Goal: Task Accomplishment & Management: Use online tool/utility

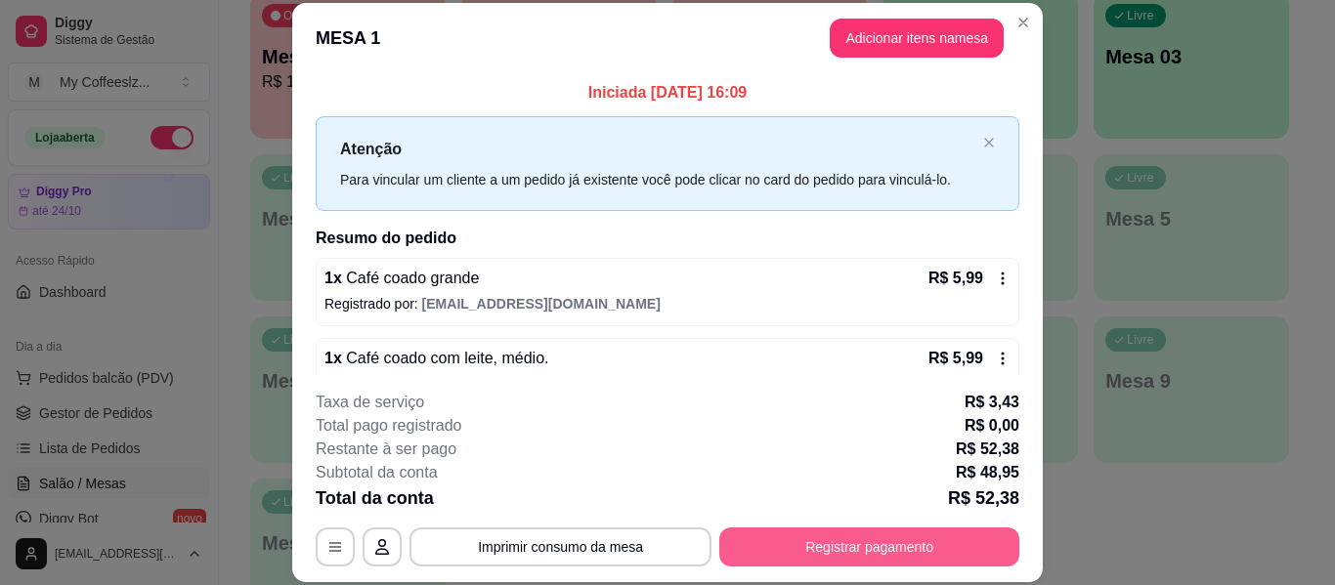
scroll to position [199, 0]
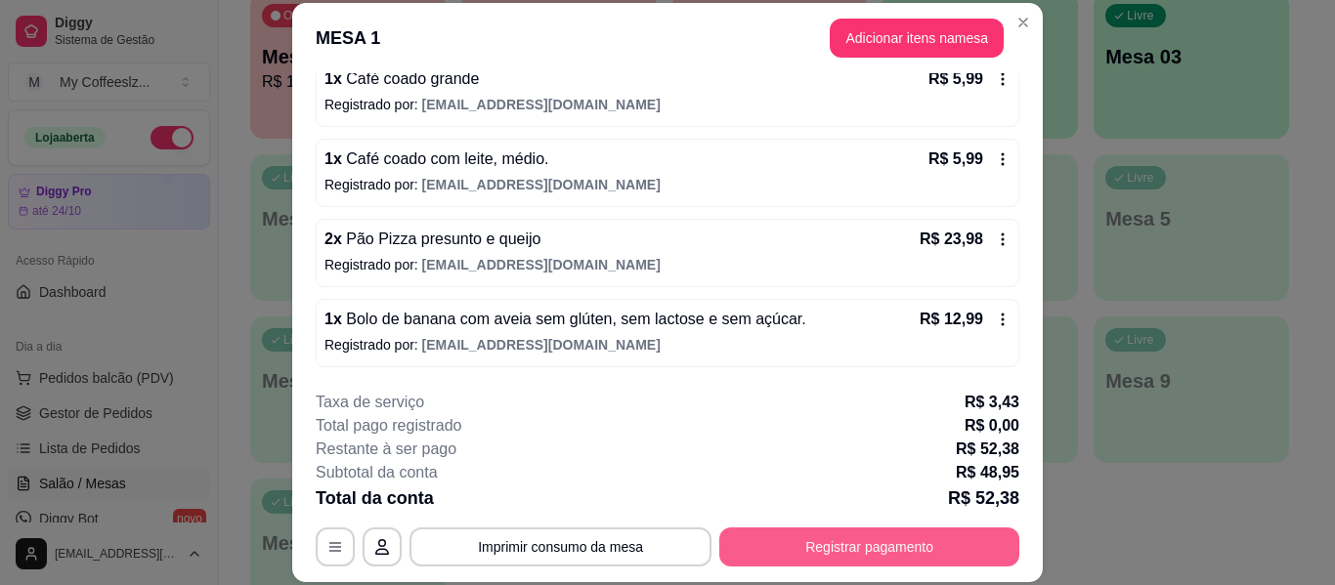
click at [795, 548] on button "Registrar pagamento" at bounding box center [869, 547] width 300 height 39
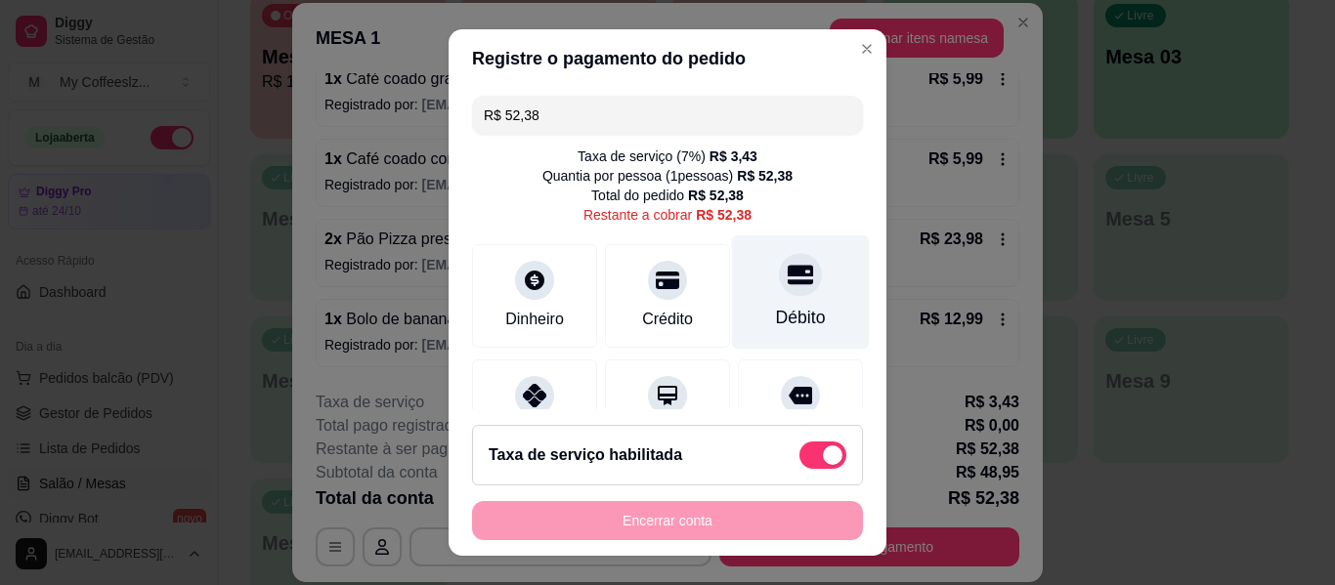
click at [788, 265] on icon at bounding box center [800, 274] width 25 height 25
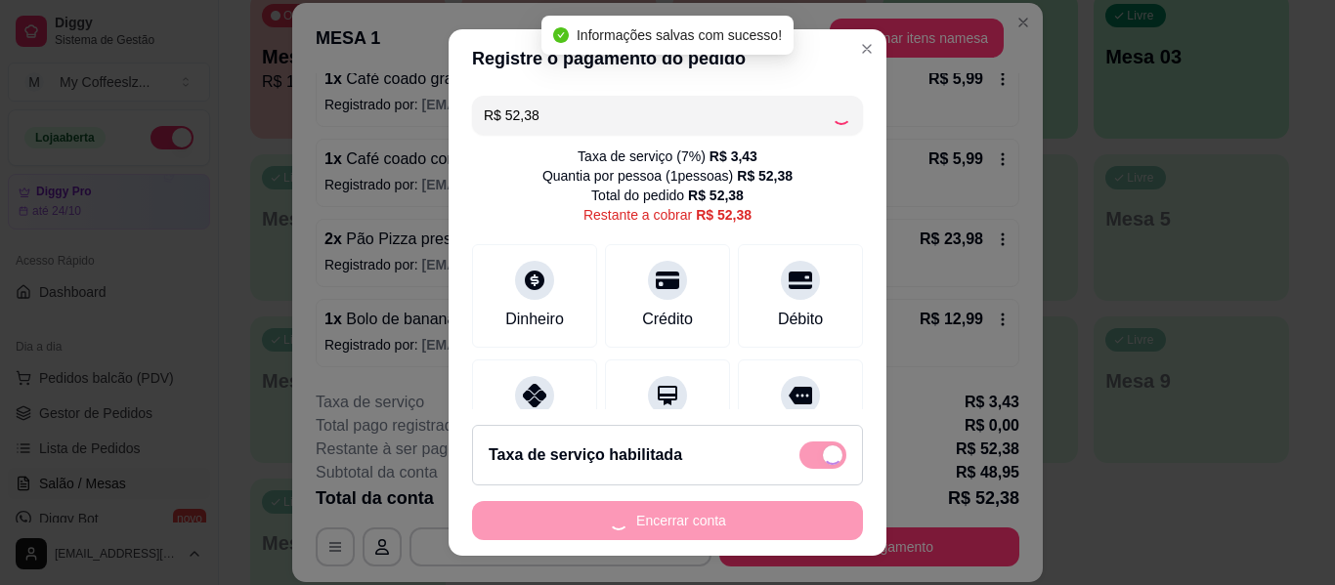
type input "R$ 0,00"
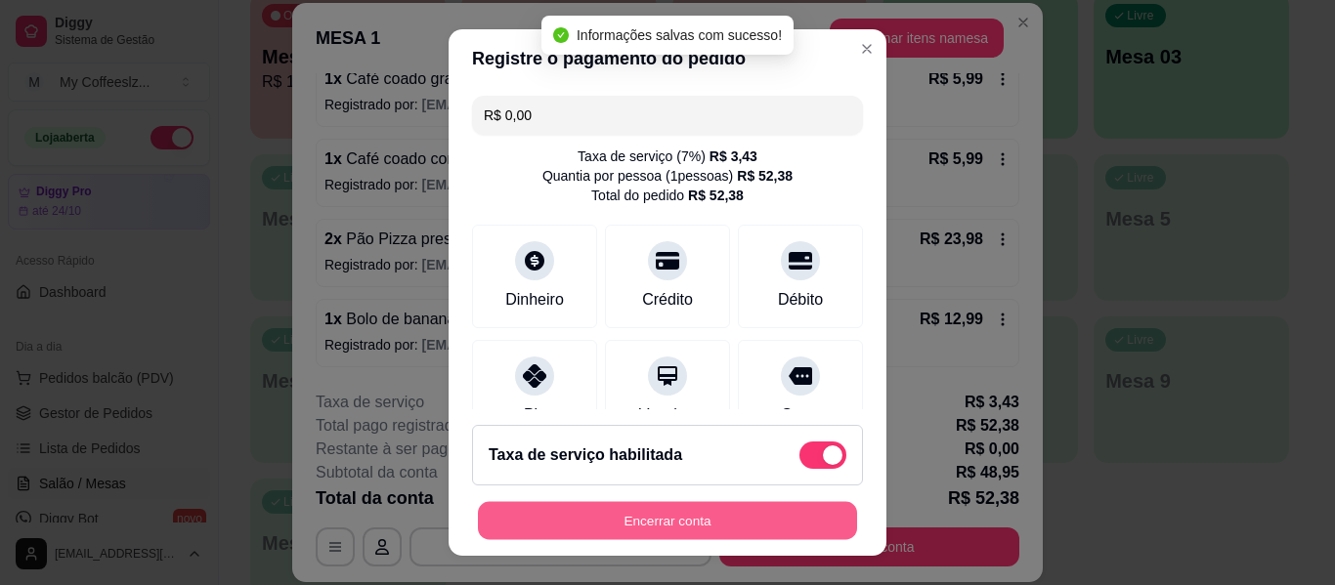
click at [666, 513] on button "Encerrar conta" at bounding box center [667, 521] width 379 height 38
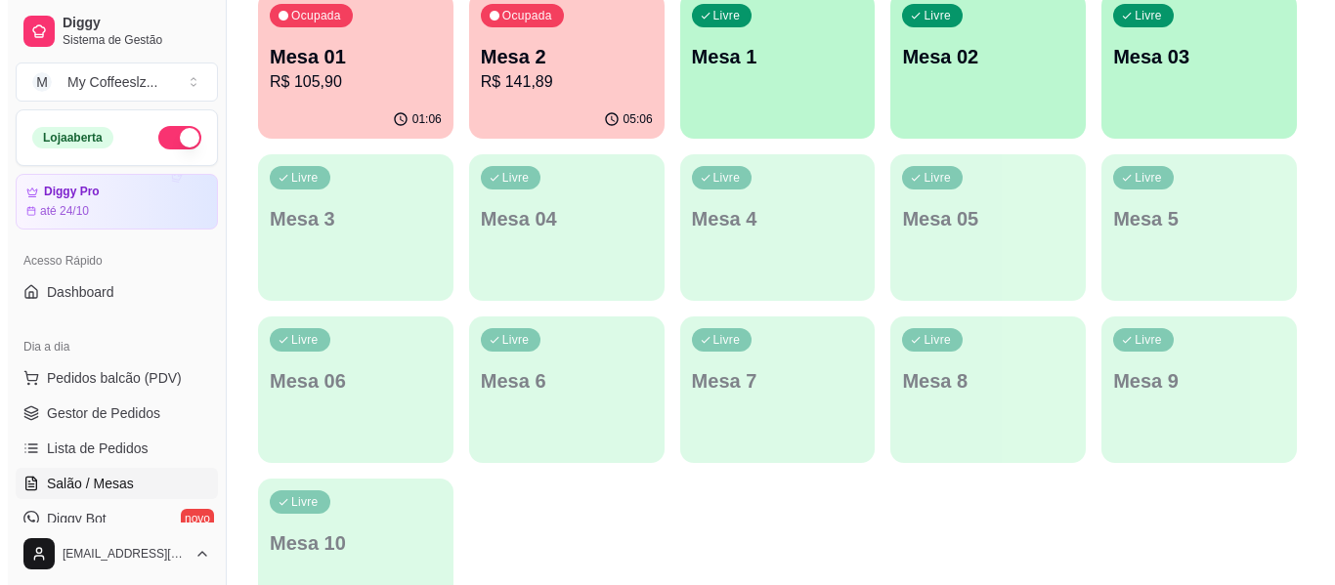
scroll to position [195, 0]
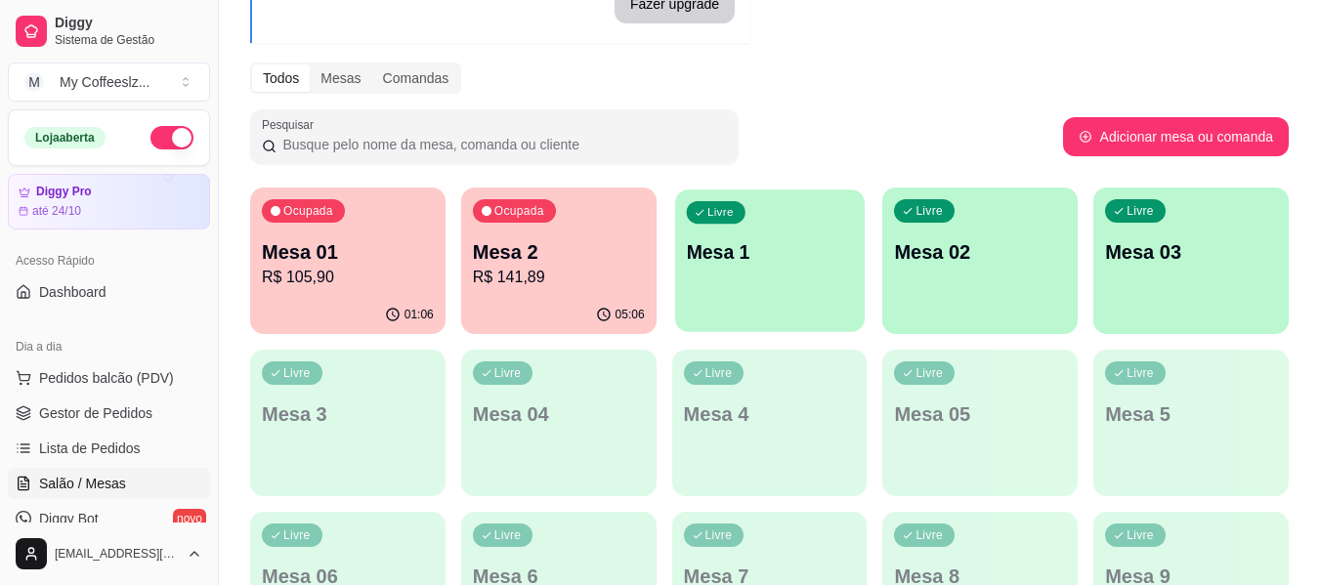
click at [830, 309] on div "Livre Mesa 1" at bounding box center [770, 249] width 190 height 119
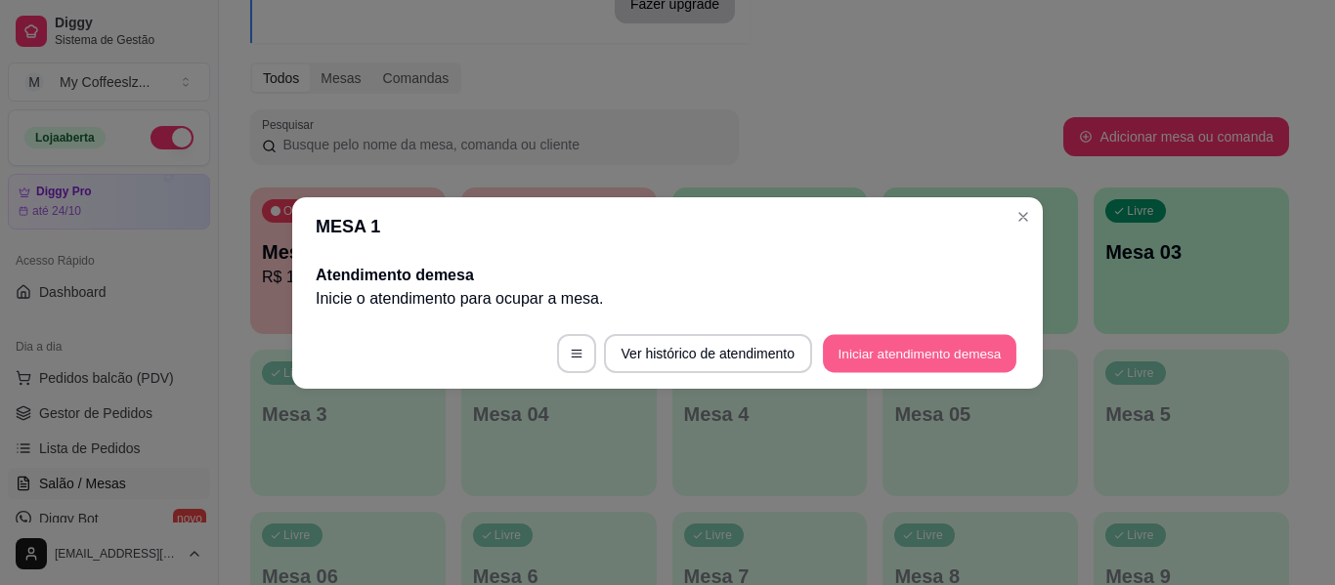
click at [841, 346] on button "Iniciar atendimento de mesa" at bounding box center [920, 353] width 194 height 38
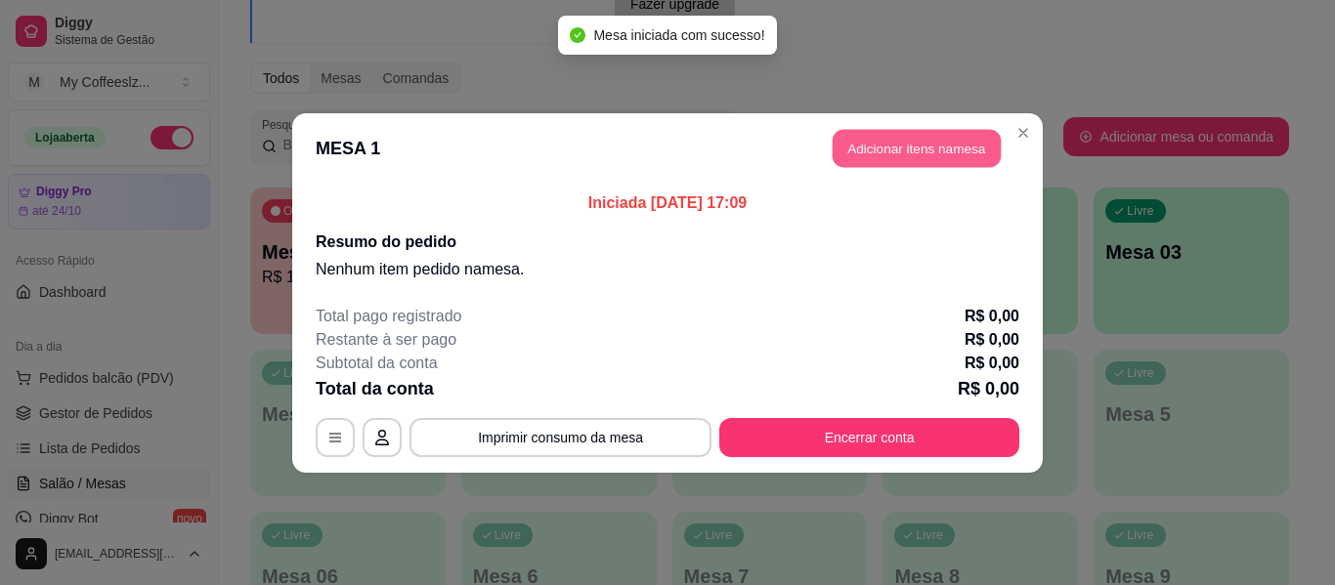
click at [892, 158] on button "Adicionar itens na mesa" at bounding box center [917, 148] width 168 height 38
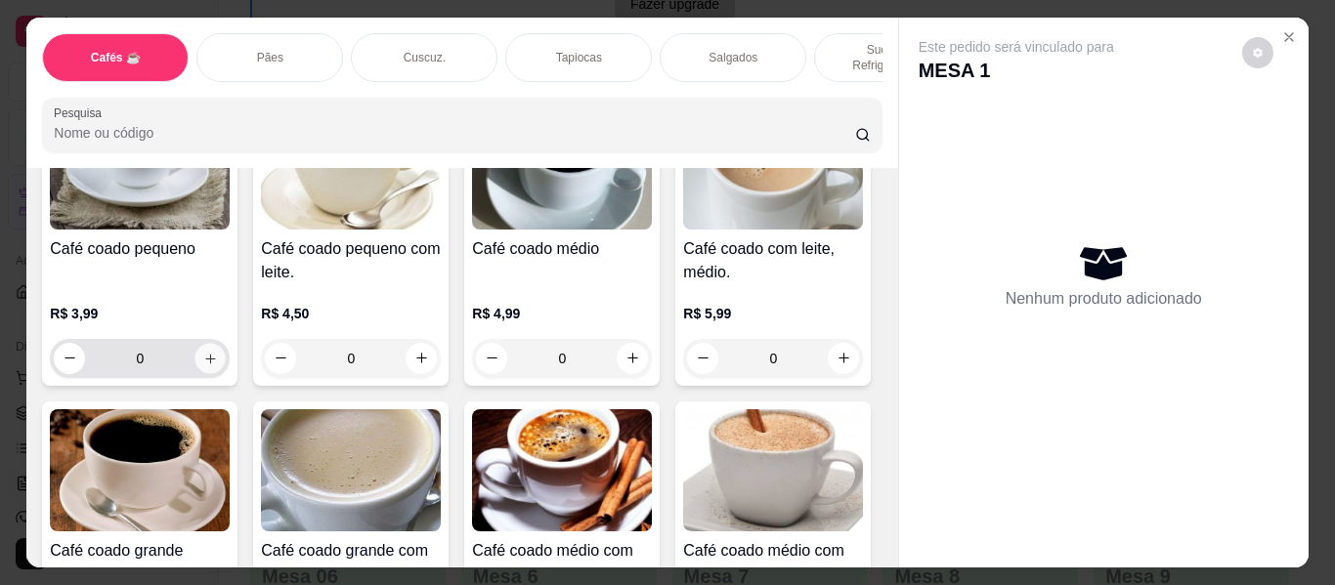
click at [207, 352] on icon "increase-product-quantity" at bounding box center [210, 359] width 15 height 15
type input "1"
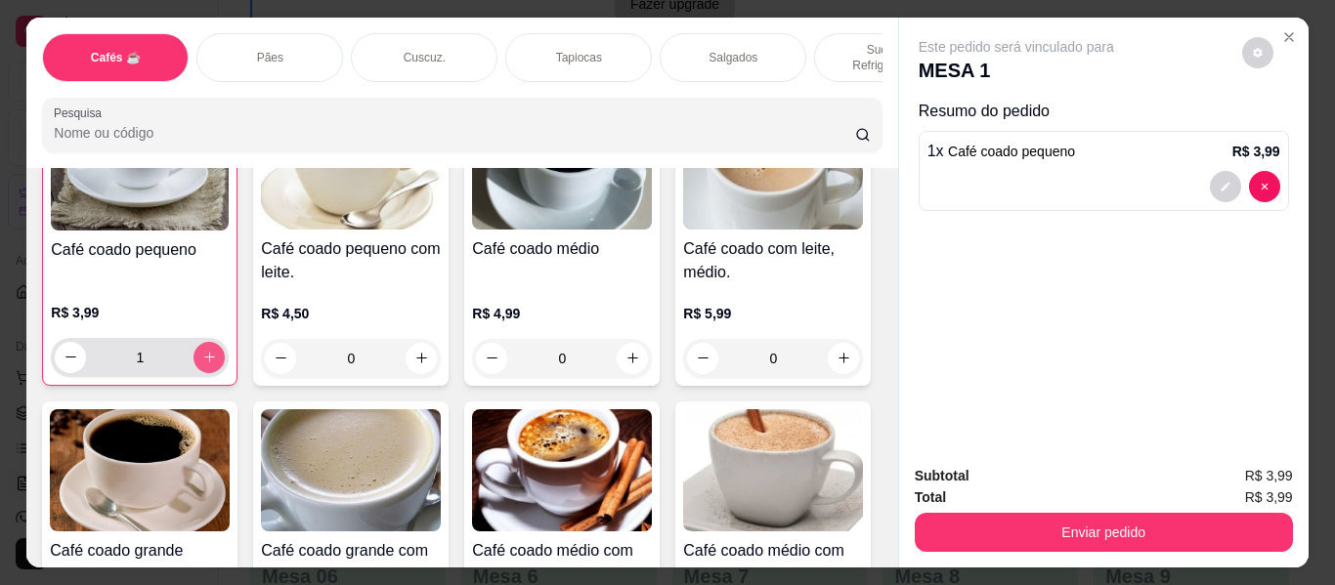
scroll to position [196, 0]
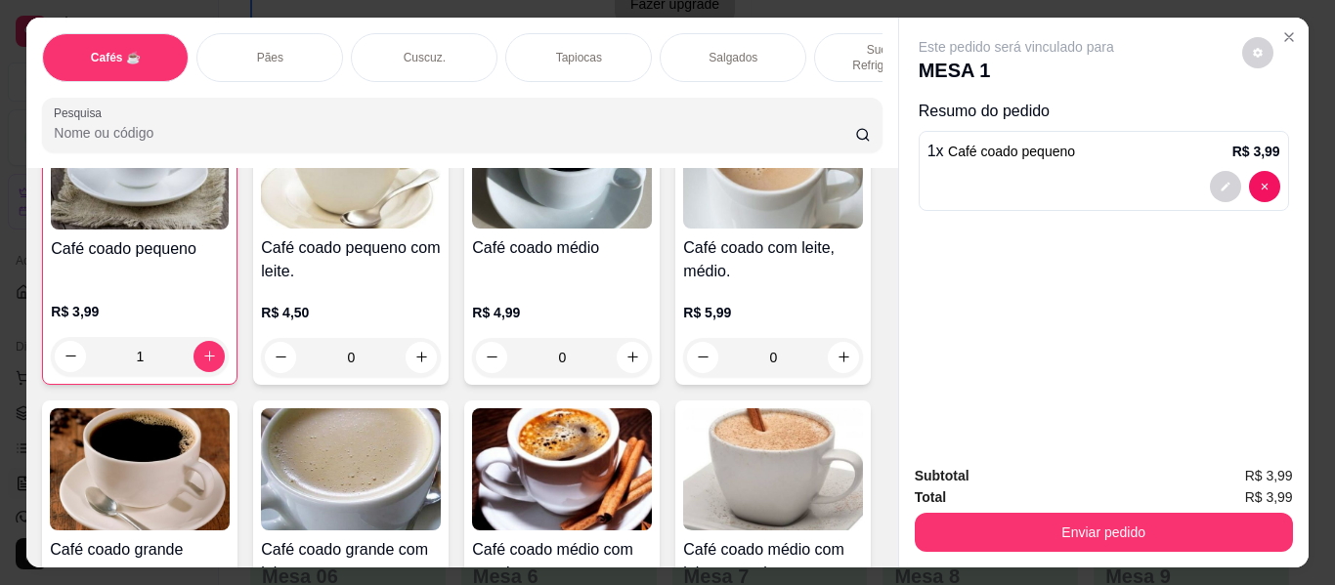
click at [722, 50] on p "Salgados" at bounding box center [733, 58] width 49 height 16
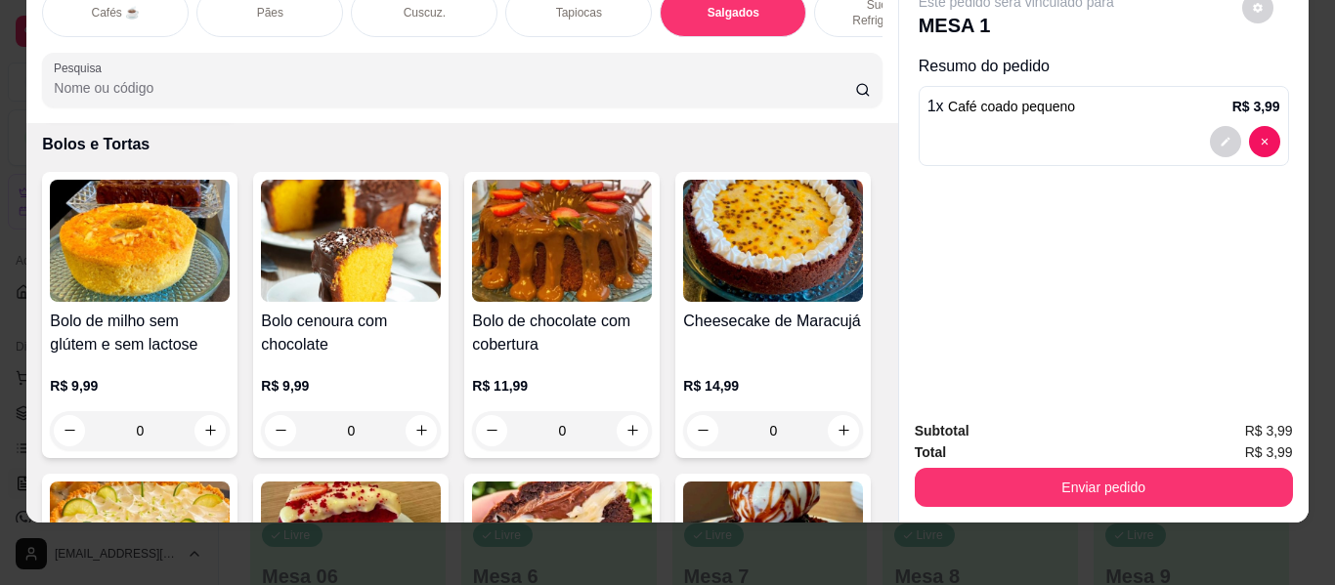
scroll to position [8756, 0]
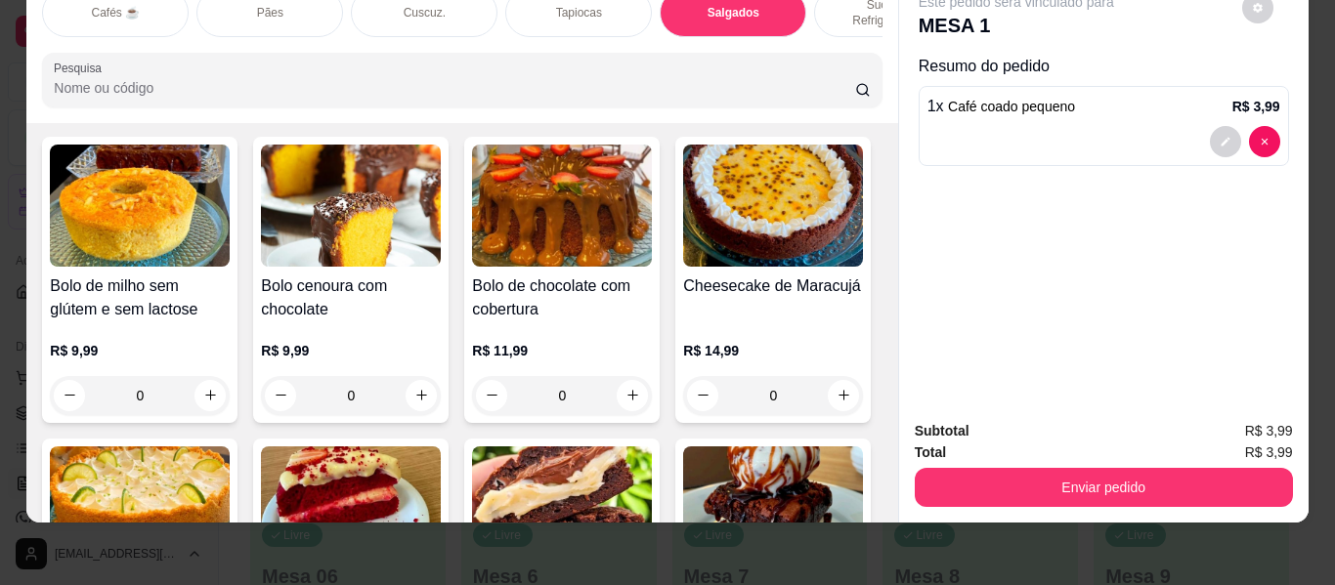
type input "1"
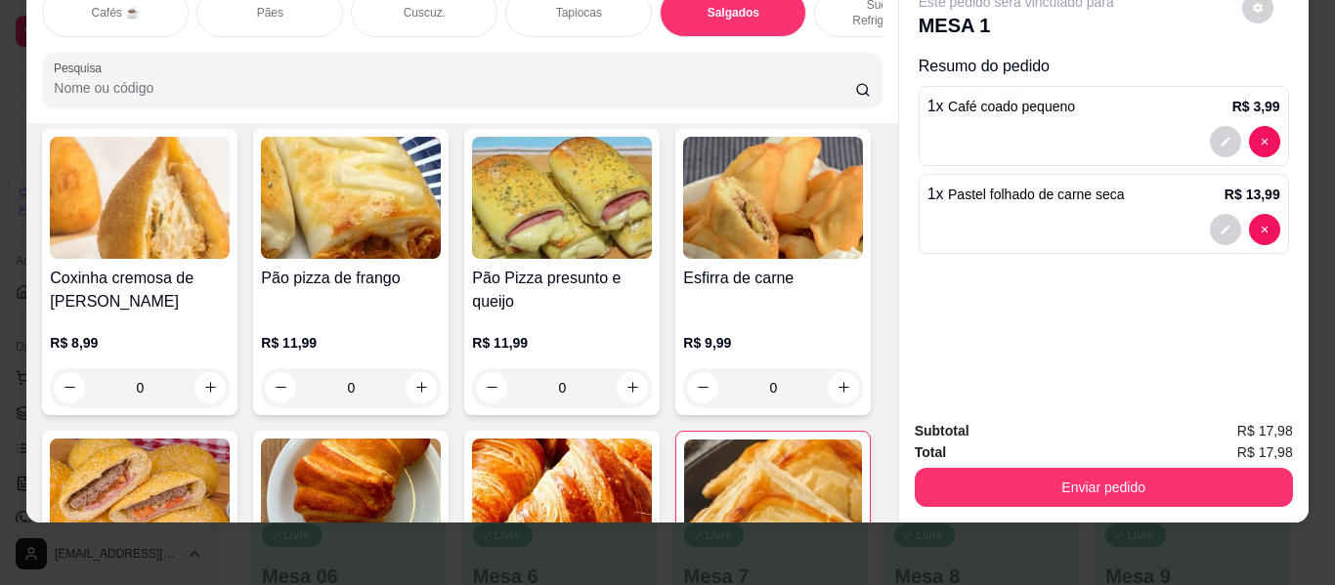
scroll to position [0, 0]
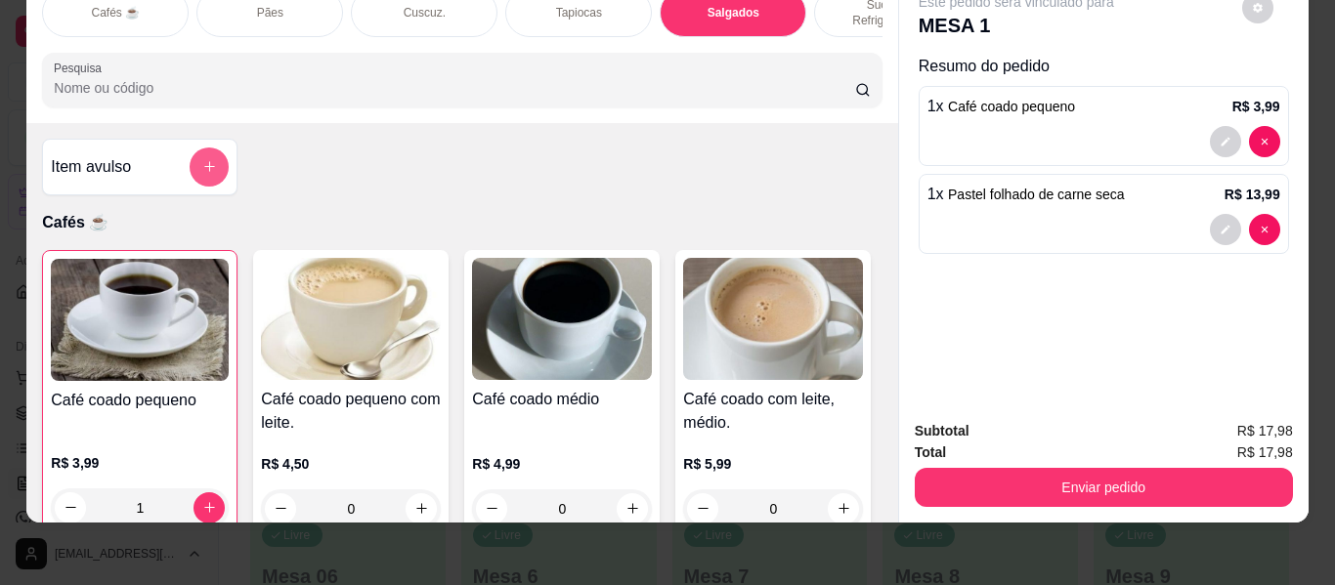
click at [202, 159] on icon "add-separate-item" at bounding box center [209, 166] width 15 height 15
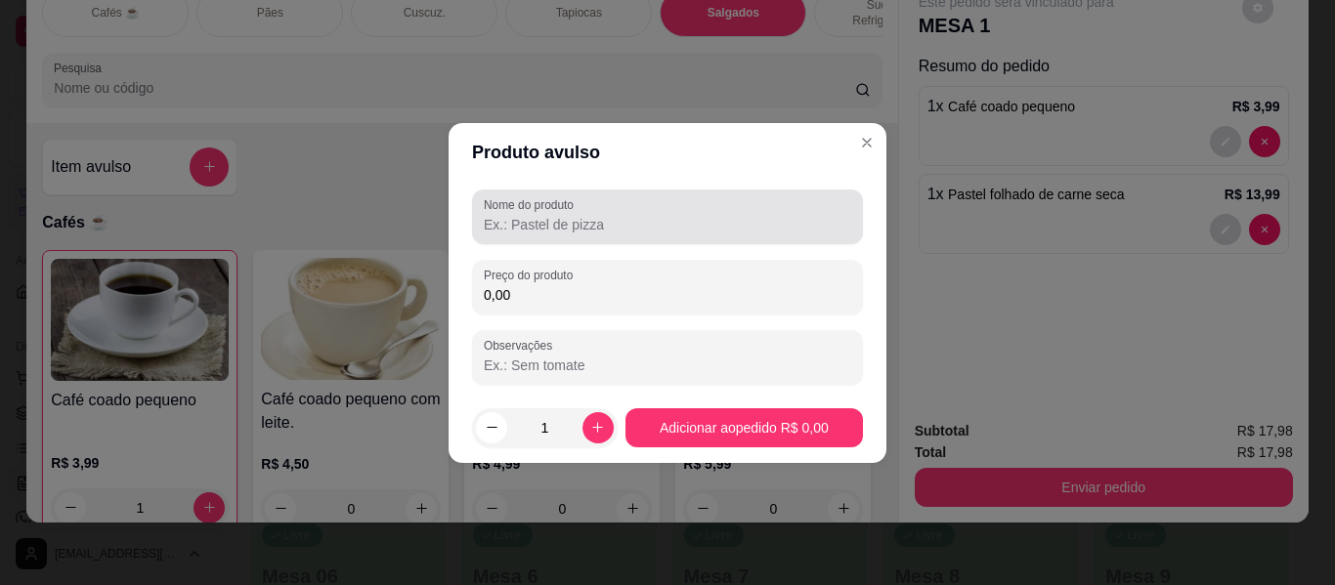
click at [540, 232] on input "Nome do produto" at bounding box center [667, 225] width 367 height 20
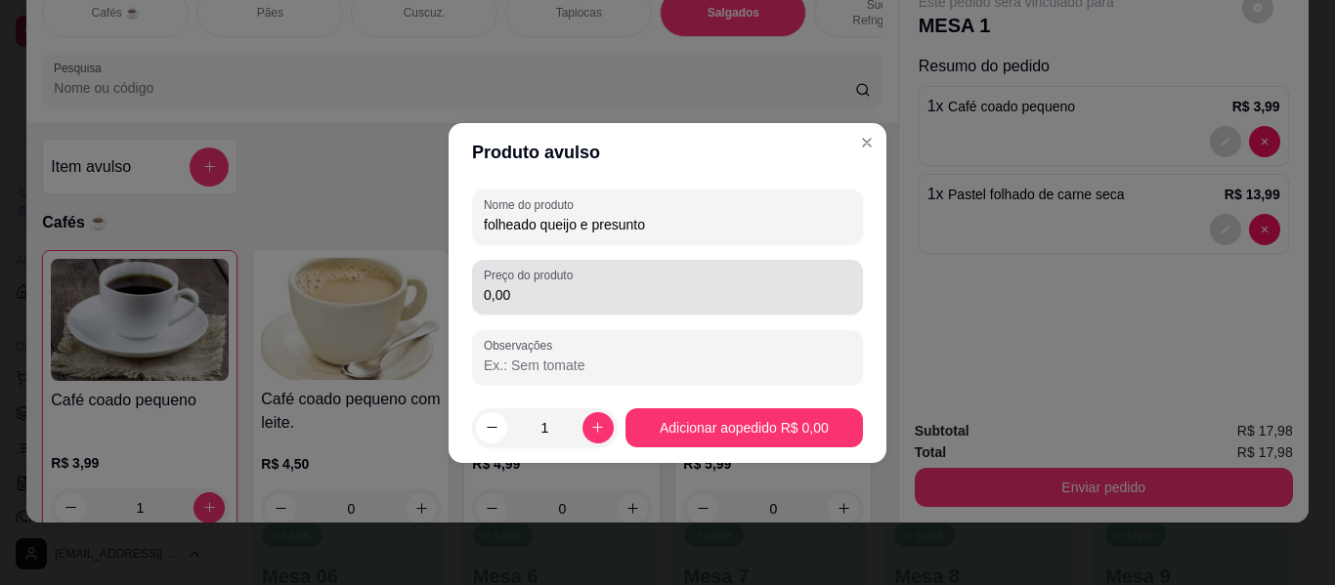
type input "folheado queijo e presunto"
click at [565, 291] on input "0,00" at bounding box center [667, 295] width 367 height 20
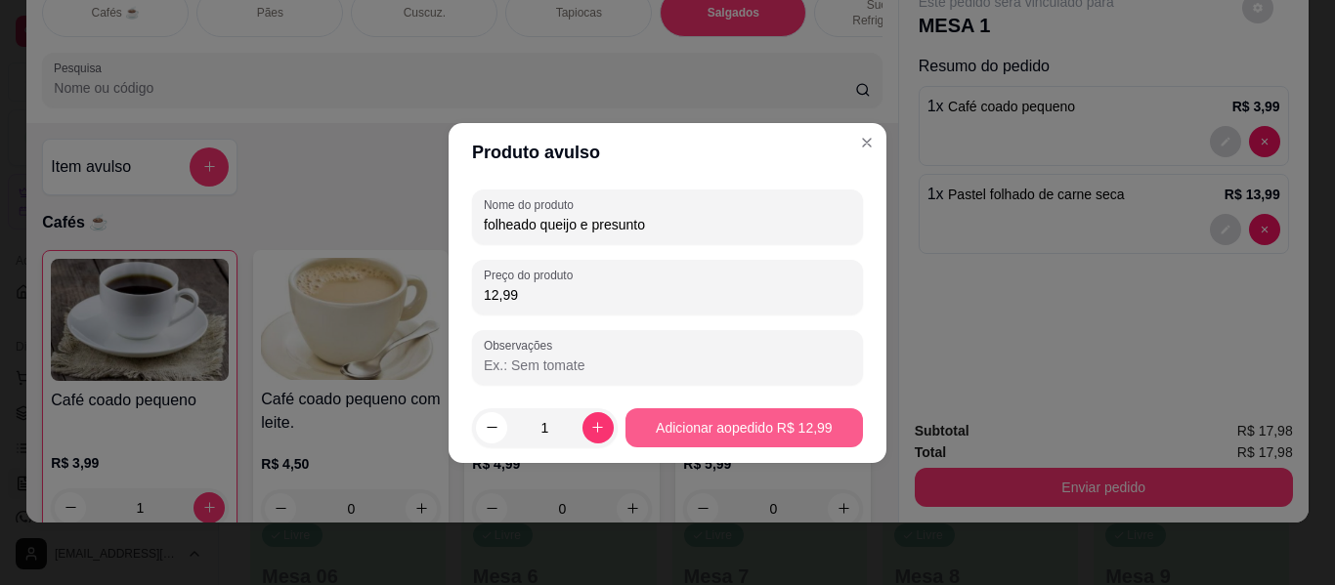
type input "12,99"
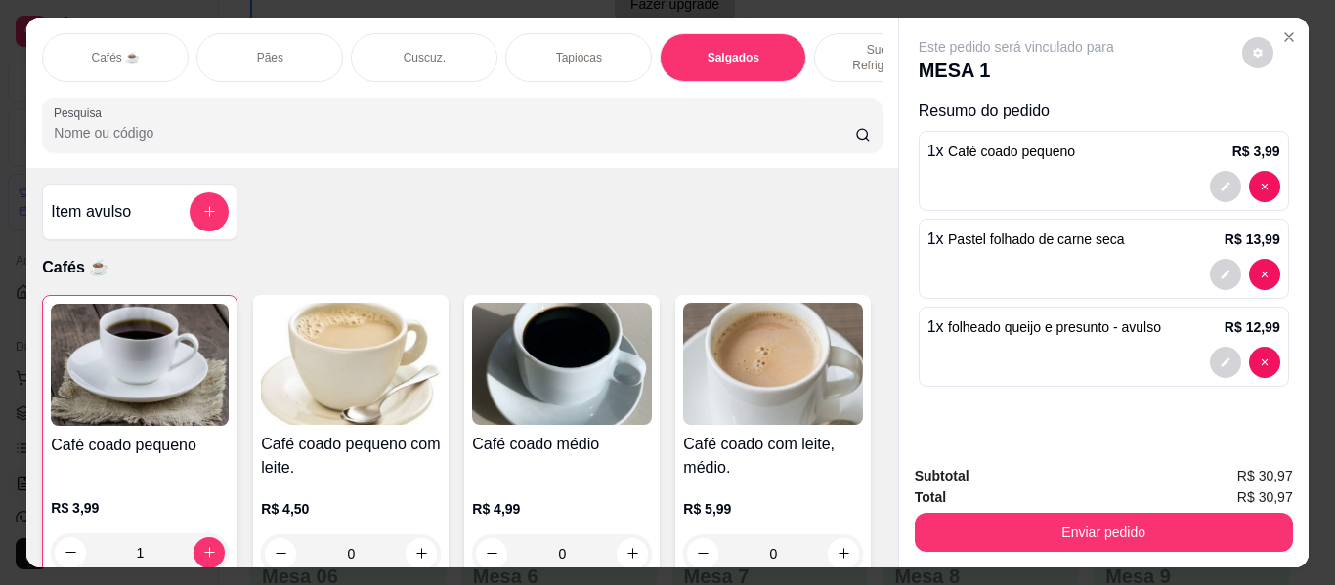
click at [848, 46] on p "Sucos e Refrigerantes" at bounding box center [887, 57] width 113 height 31
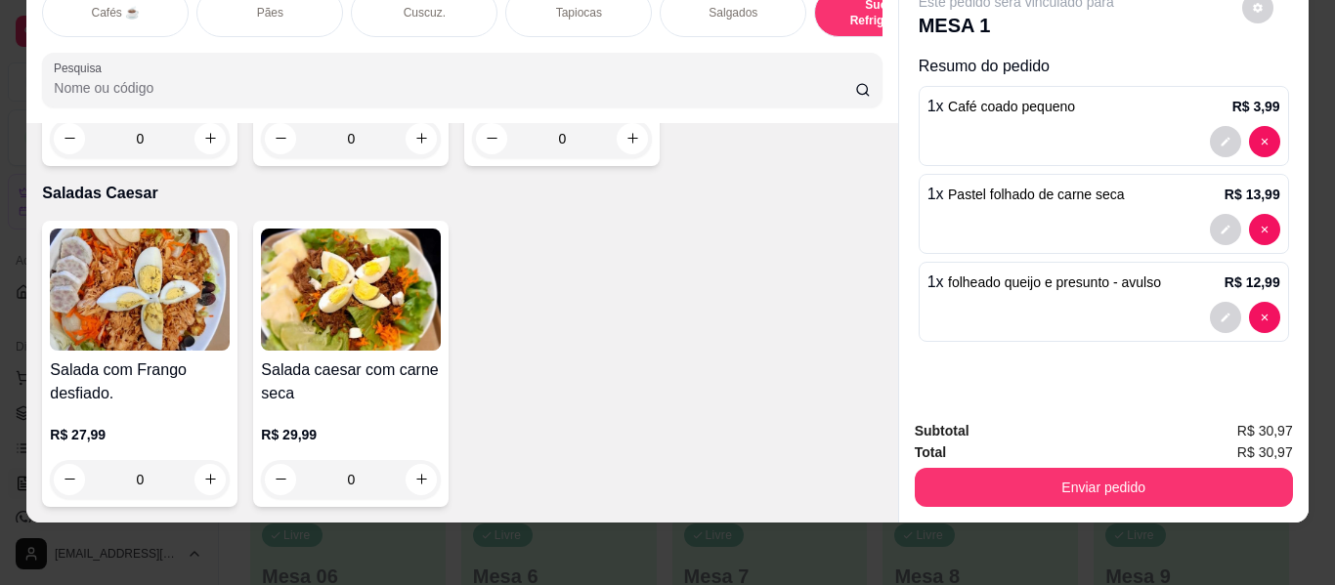
scroll to position [11463, 0]
type input "1"
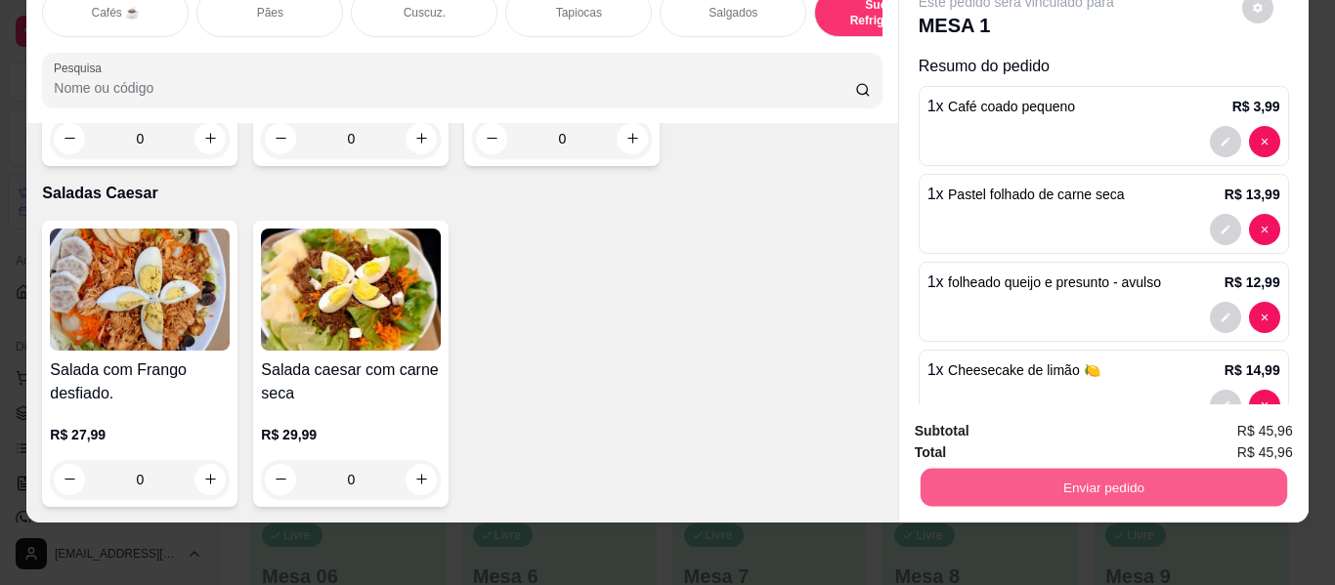
click at [983, 471] on button "Enviar pedido" at bounding box center [1103, 488] width 366 height 38
click at [1238, 414] on button "Enviar pedido" at bounding box center [1241, 425] width 110 height 37
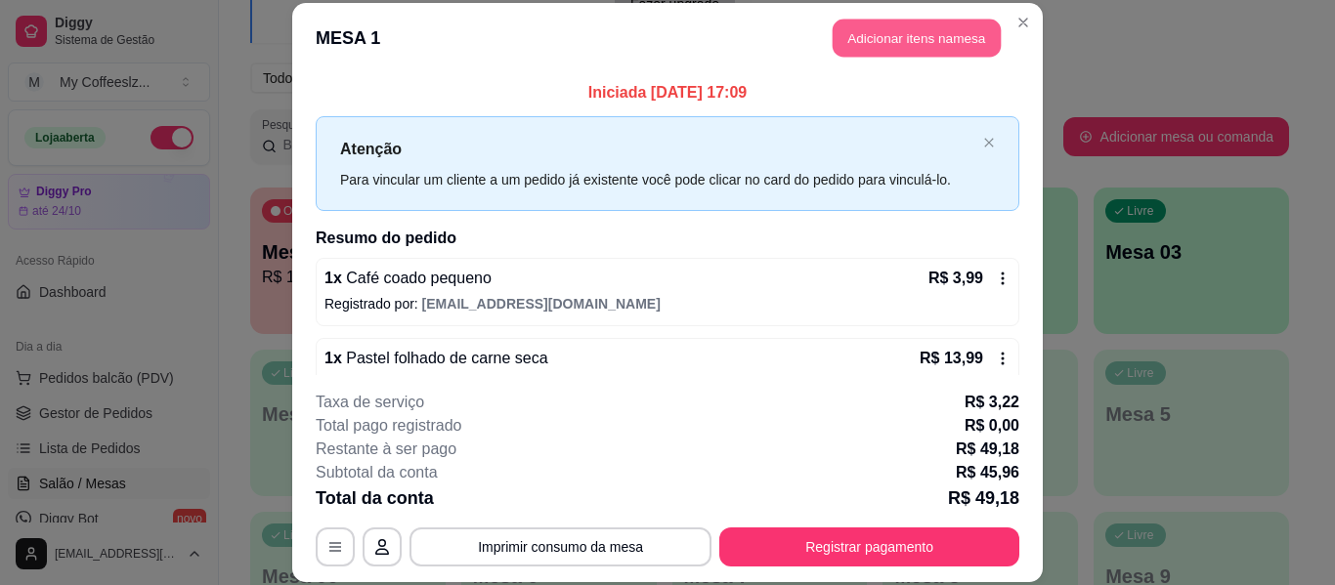
click at [850, 23] on button "Adicionar itens na mesa" at bounding box center [917, 39] width 168 height 38
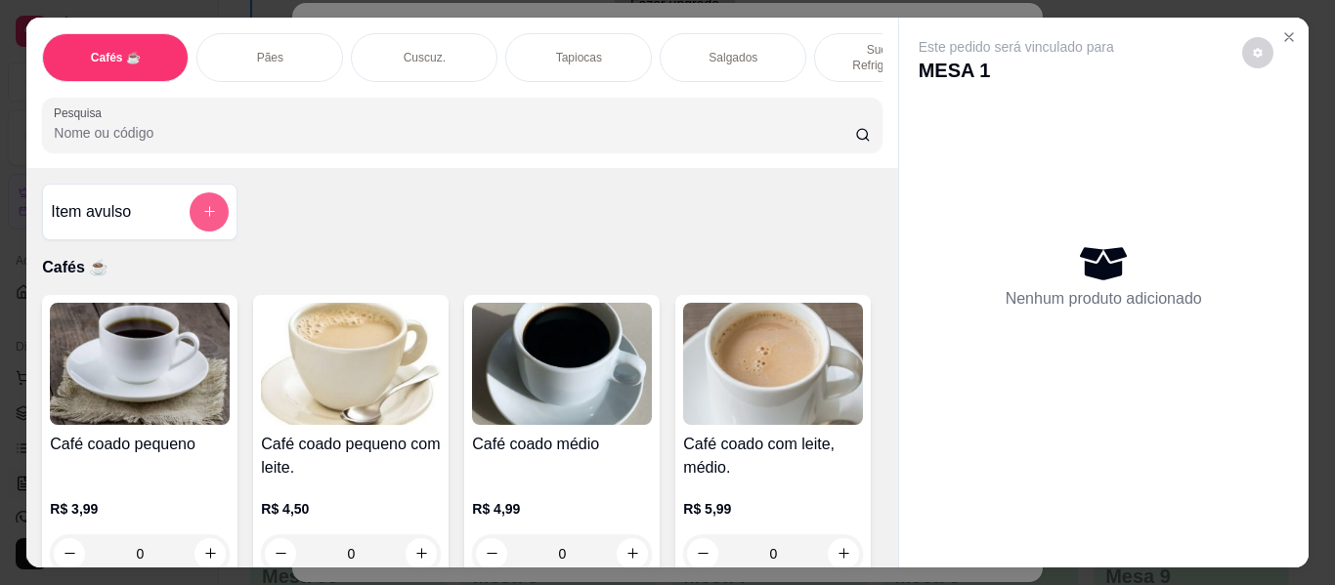
click at [200, 194] on button "add-separate-item" at bounding box center [209, 212] width 39 height 39
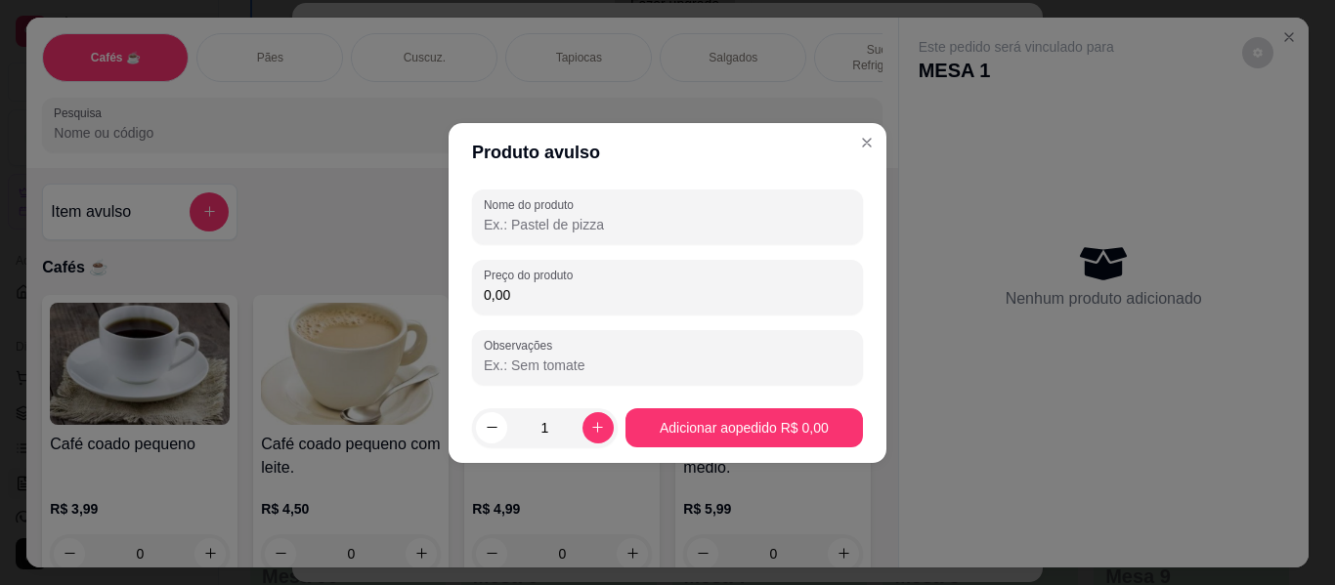
click at [536, 226] on input "Nome do produto" at bounding box center [667, 225] width 367 height 20
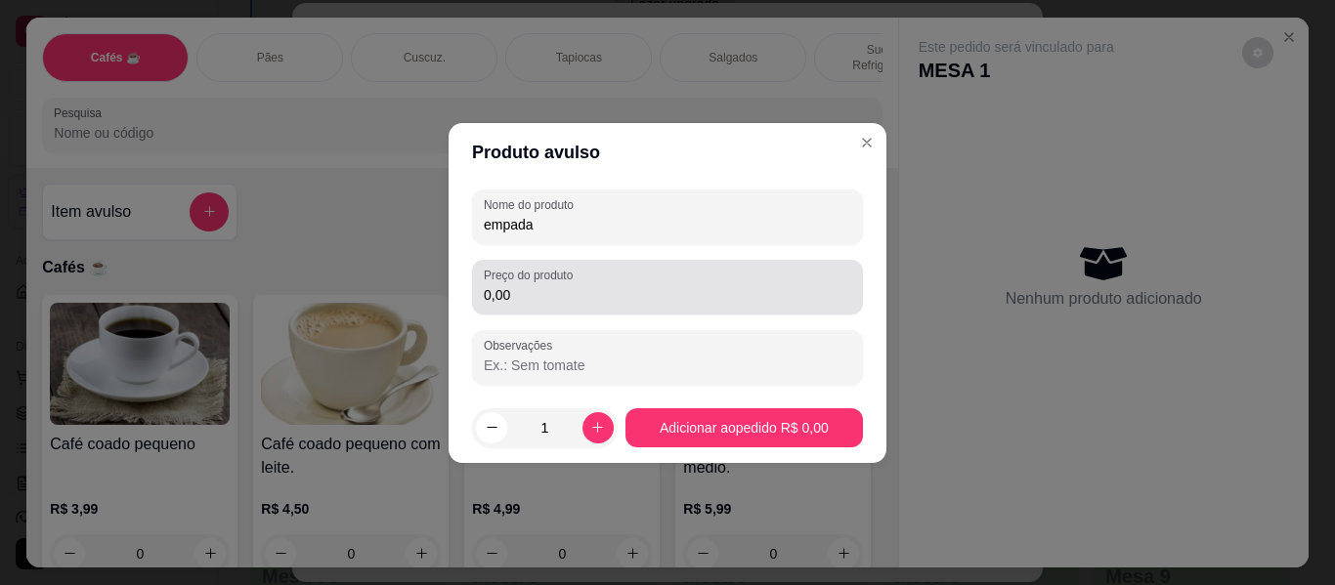
type input "empada"
click at [518, 299] on input "0,00" at bounding box center [667, 295] width 367 height 20
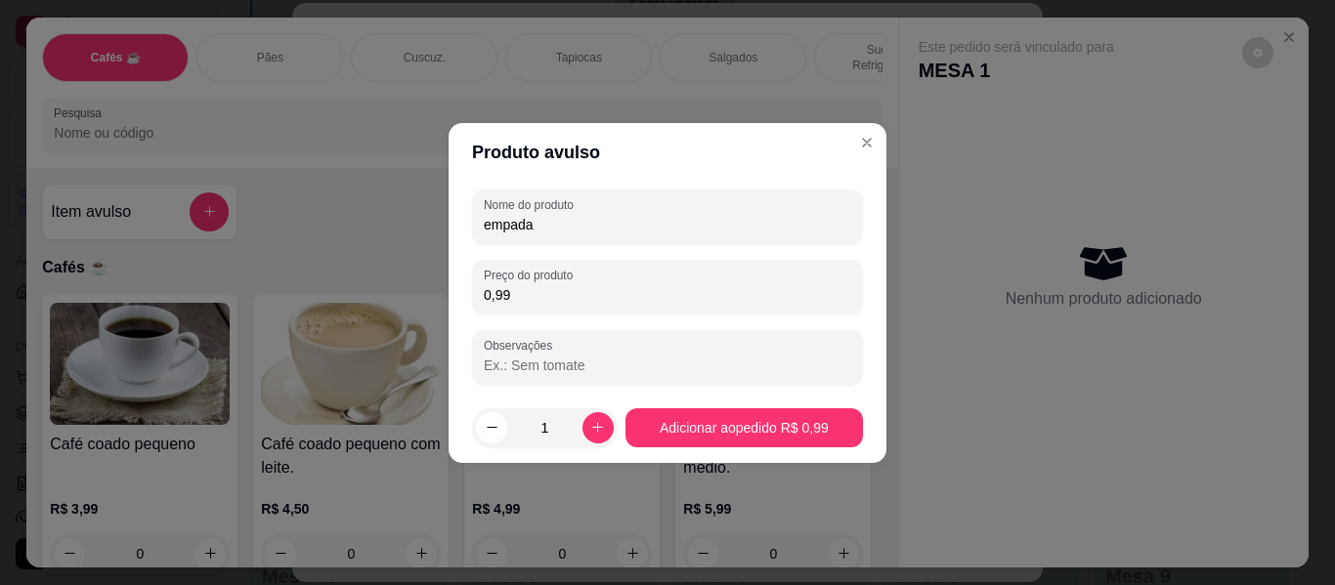
type input "9,99"
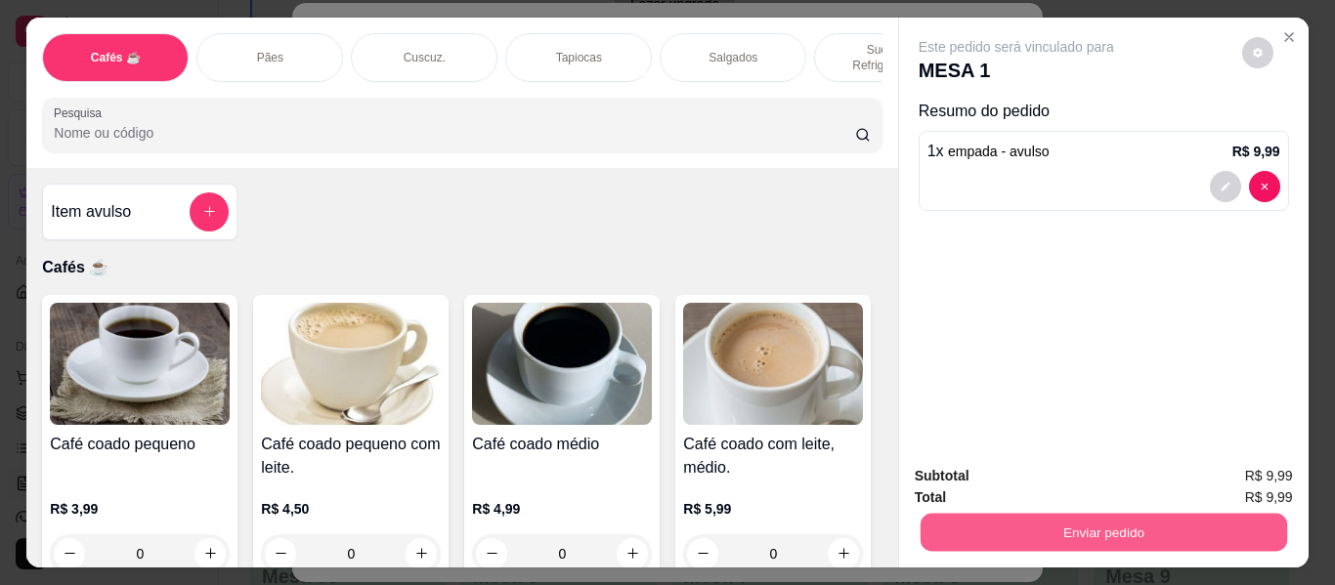
click at [1230, 523] on button "Enviar pedido" at bounding box center [1103, 533] width 366 height 38
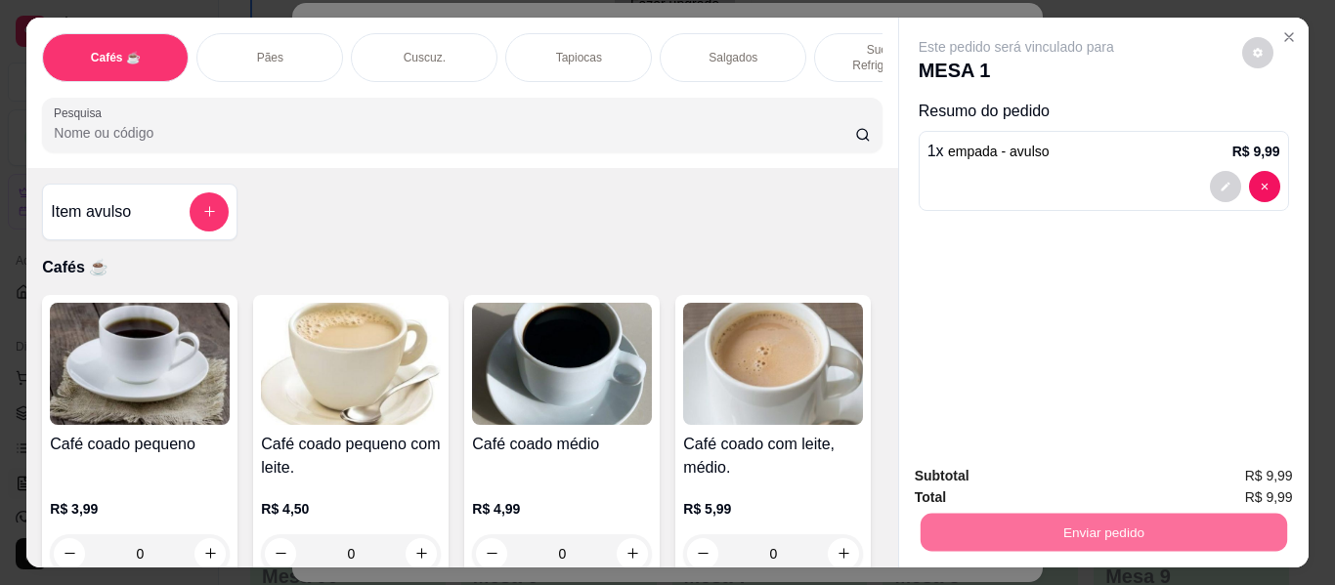
click at [1217, 479] on button "Enviar pedido" at bounding box center [1241, 477] width 110 height 37
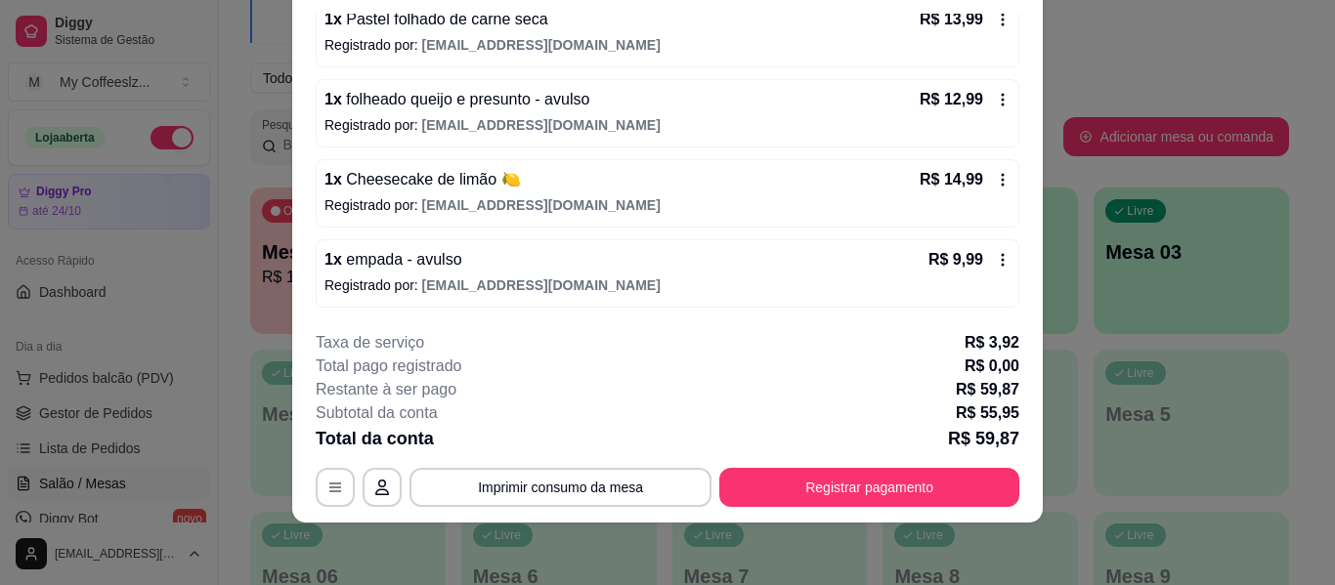
scroll to position [0, 0]
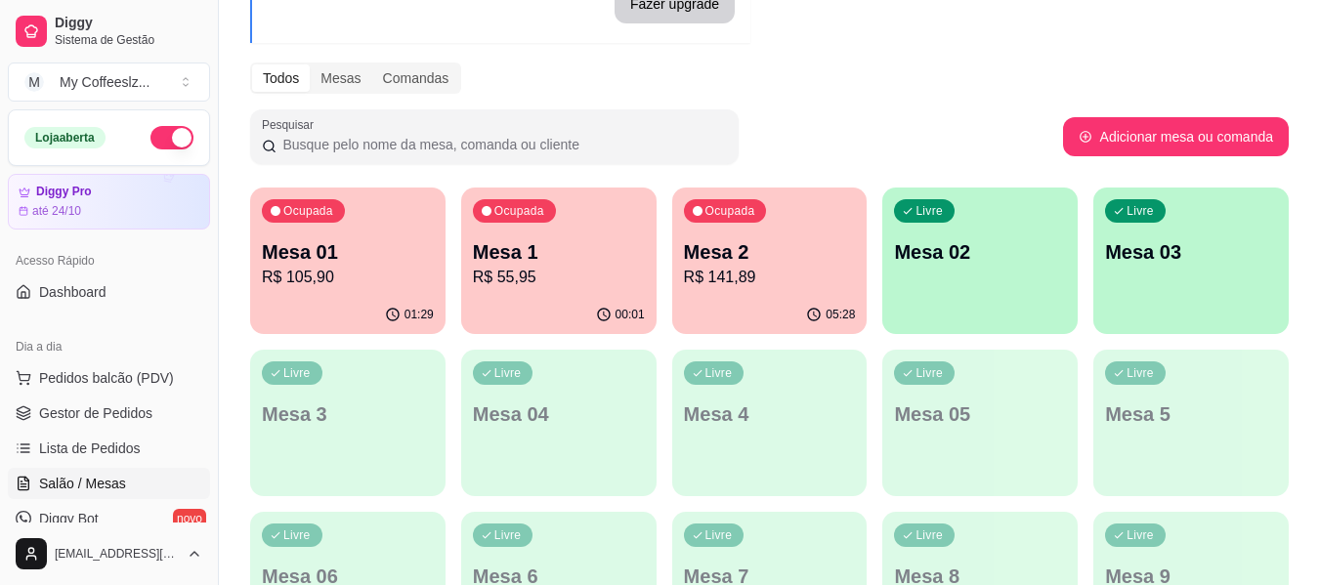
click at [988, 278] on div "Livre Mesa 02" at bounding box center [979, 249] width 195 height 123
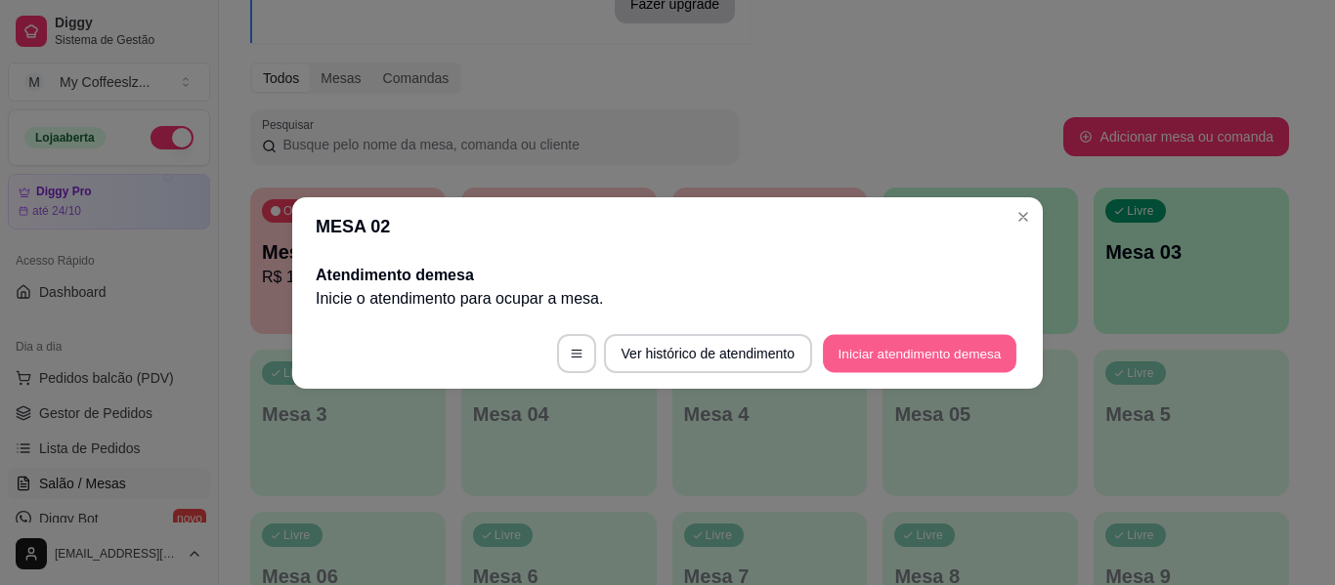
click at [918, 353] on button "Iniciar atendimento de mesa" at bounding box center [920, 353] width 194 height 38
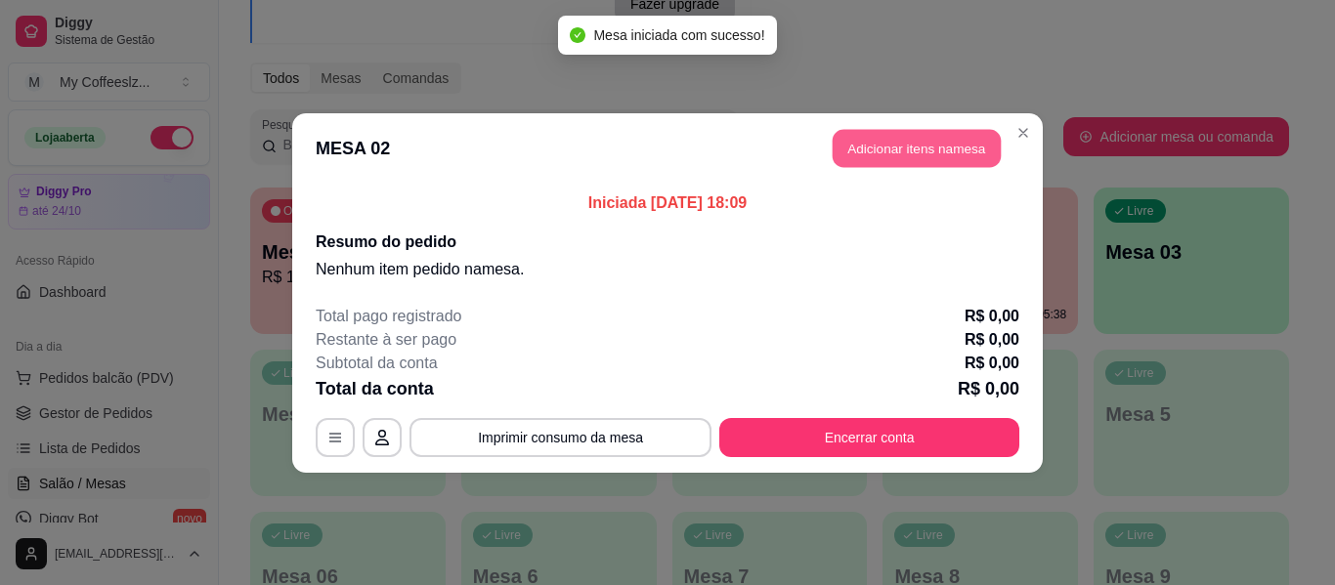
click at [866, 139] on button "Adicionar itens na mesa" at bounding box center [917, 148] width 168 height 38
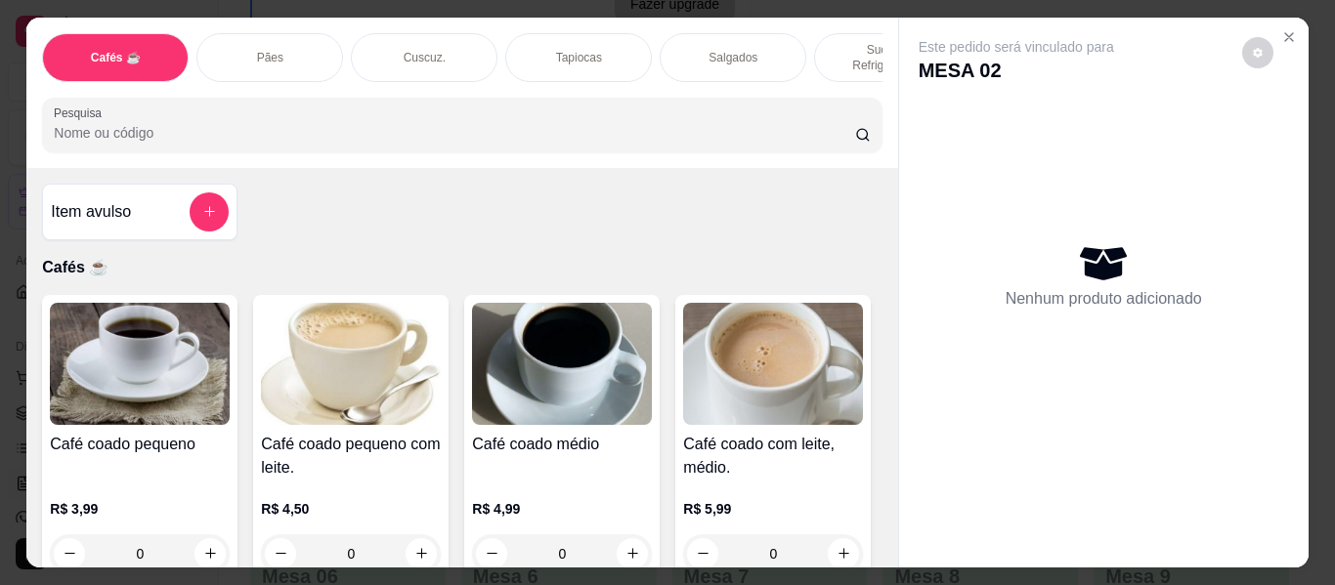
click at [1296, 27] on button "Close" at bounding box center [1288, 37] width 31 height 31
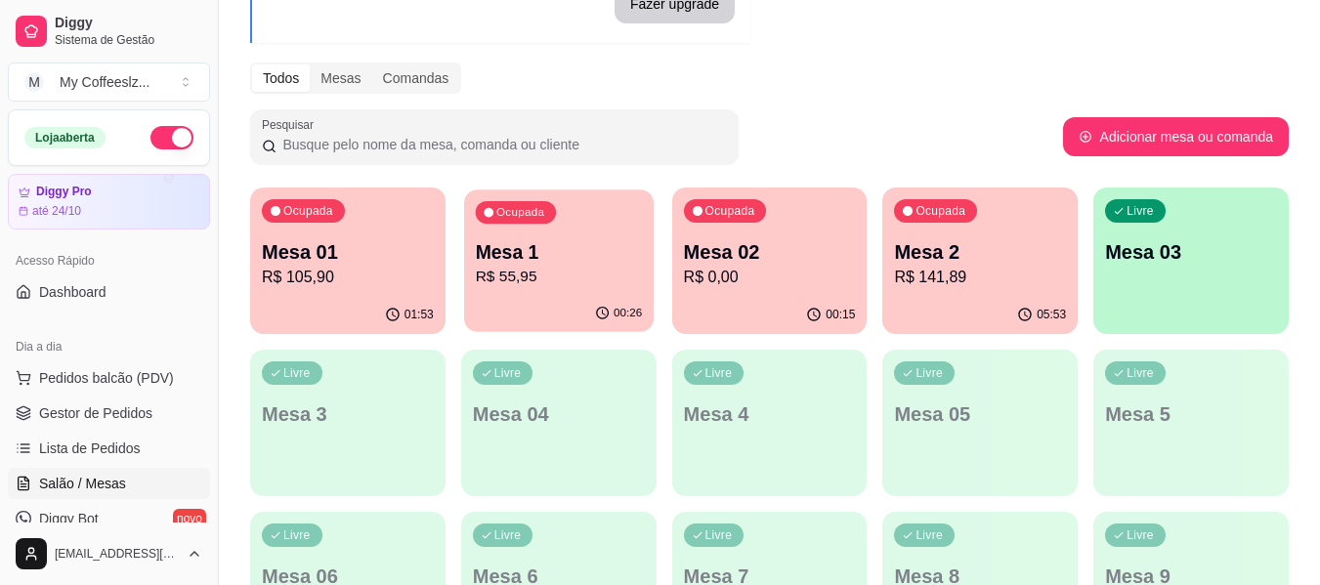
click at [568, 284] on p "R$ 55,95" at bounding box center [558, 277] width 167 height 22
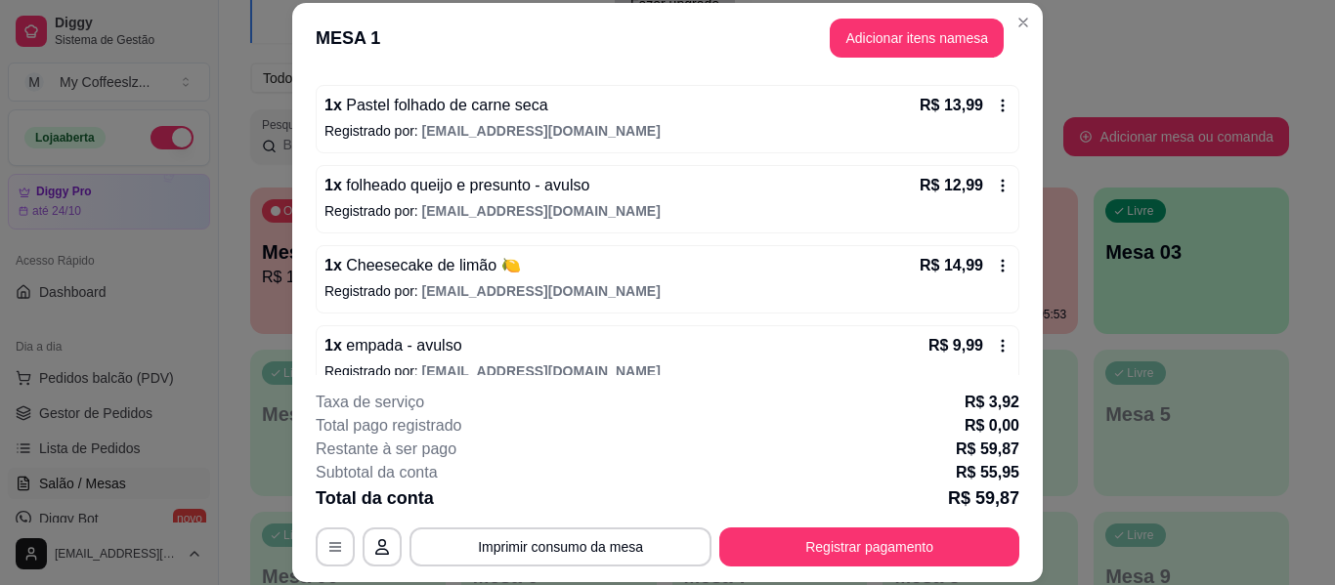
scroll to position [280, 0]
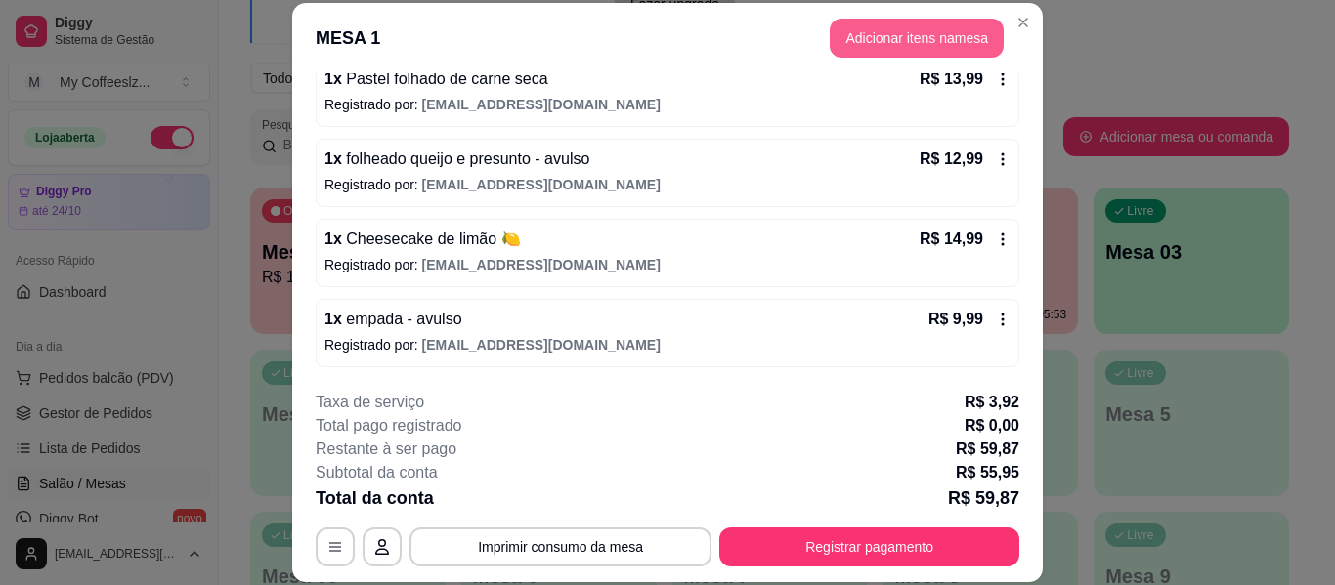
click at [860, 39] on button "Adicionar itens na mesa" at bounding box center [917, 38] width 174 height 39
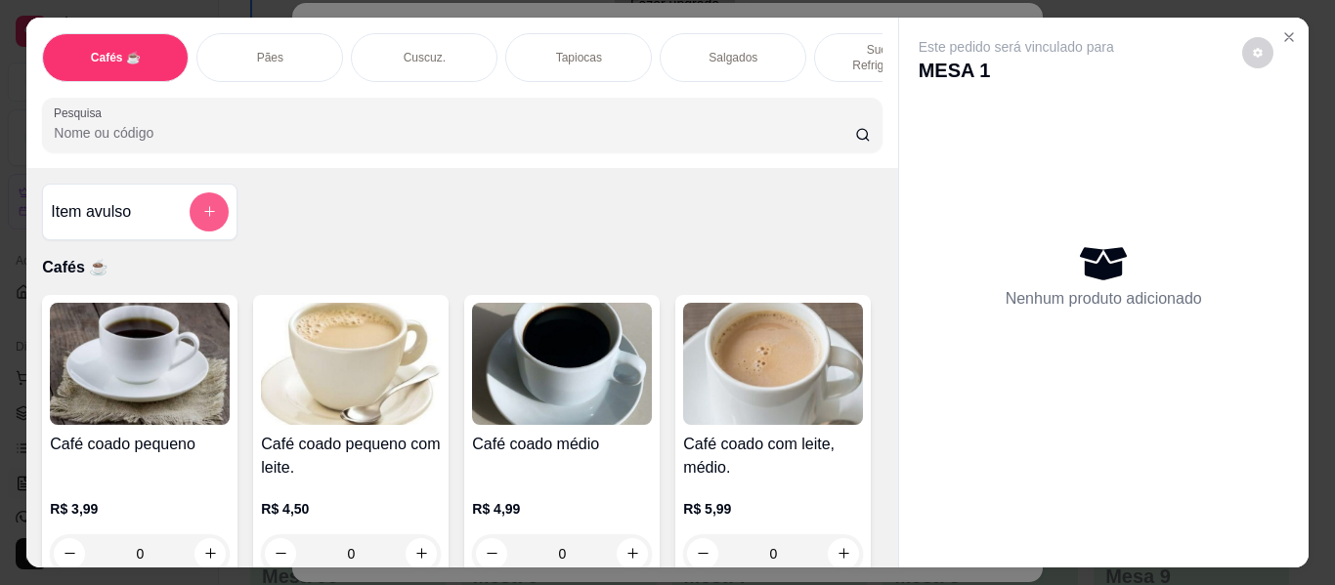
click at [206, 207] on icon "add-separate-item" at bounding box center [209, 211] width 15 height 15
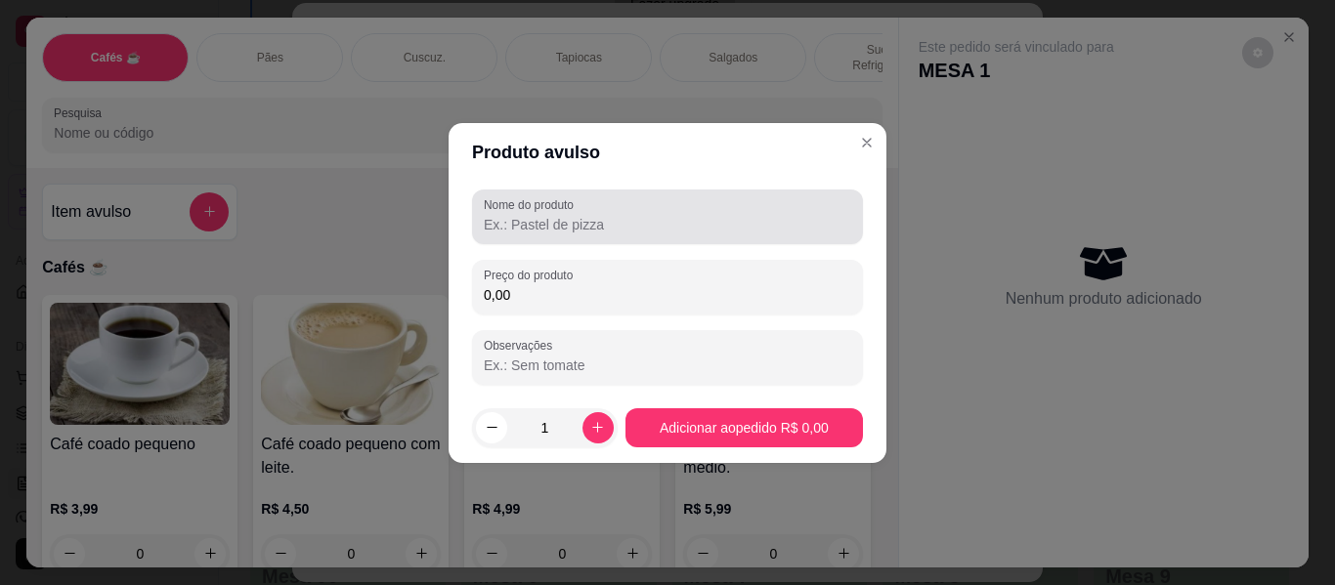
click at [543, 217] on input "Nome do produto" at bounding box center [667, 225] width 367 height 20
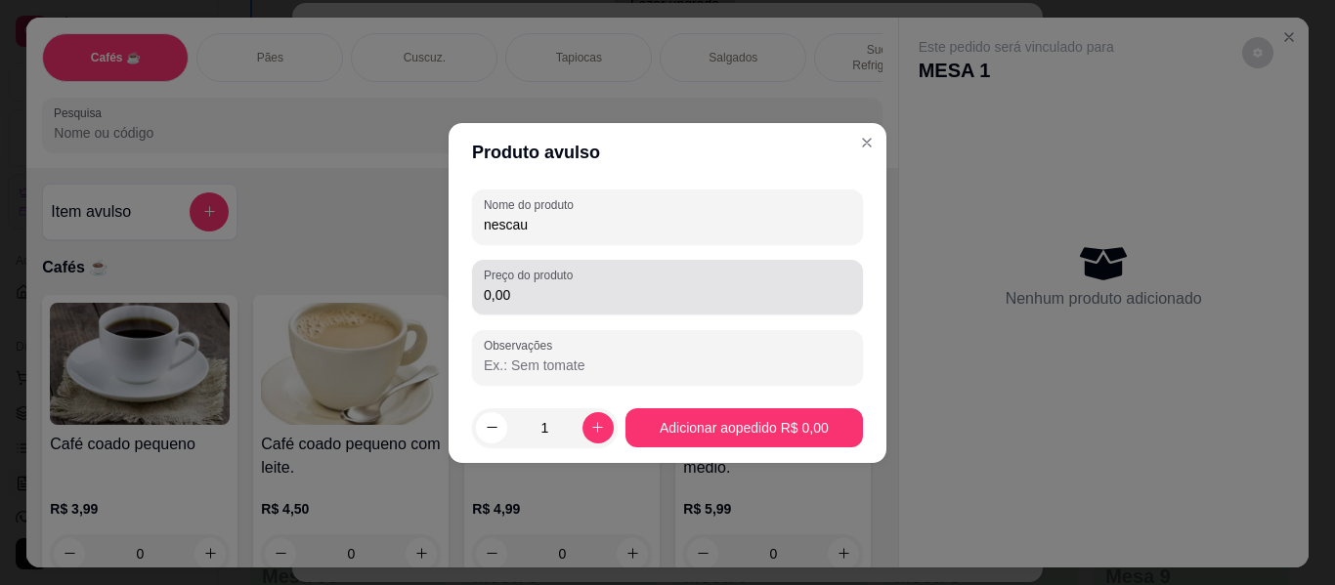
type input "nescau"
click at [578, 285] on input "0,00" at bounding box center [667, 295] width 367 height 20
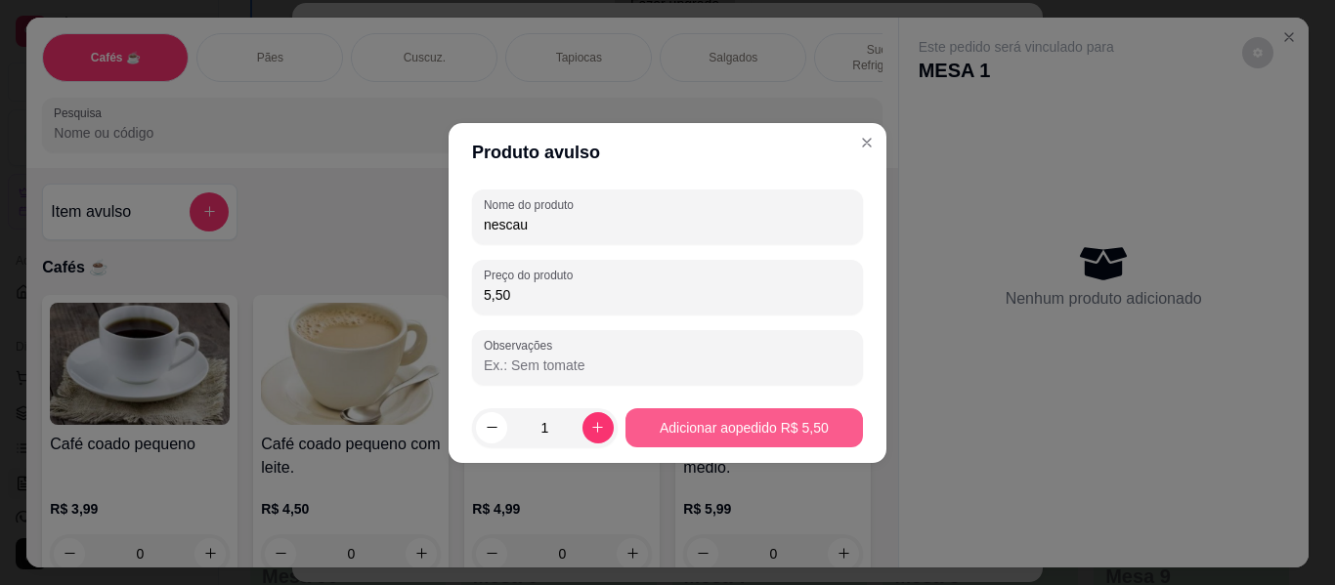
type input "5,50"
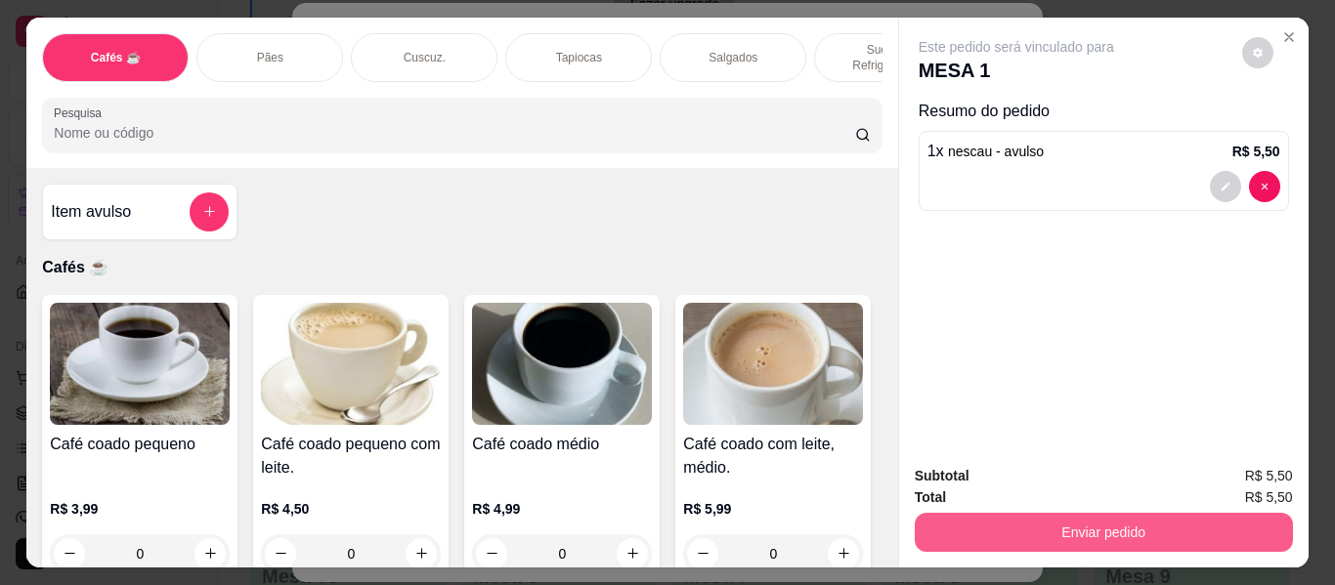
click at [1124, 526] on button "Enviar pedido" at bounding box center [1104, 532] width 378 height 39
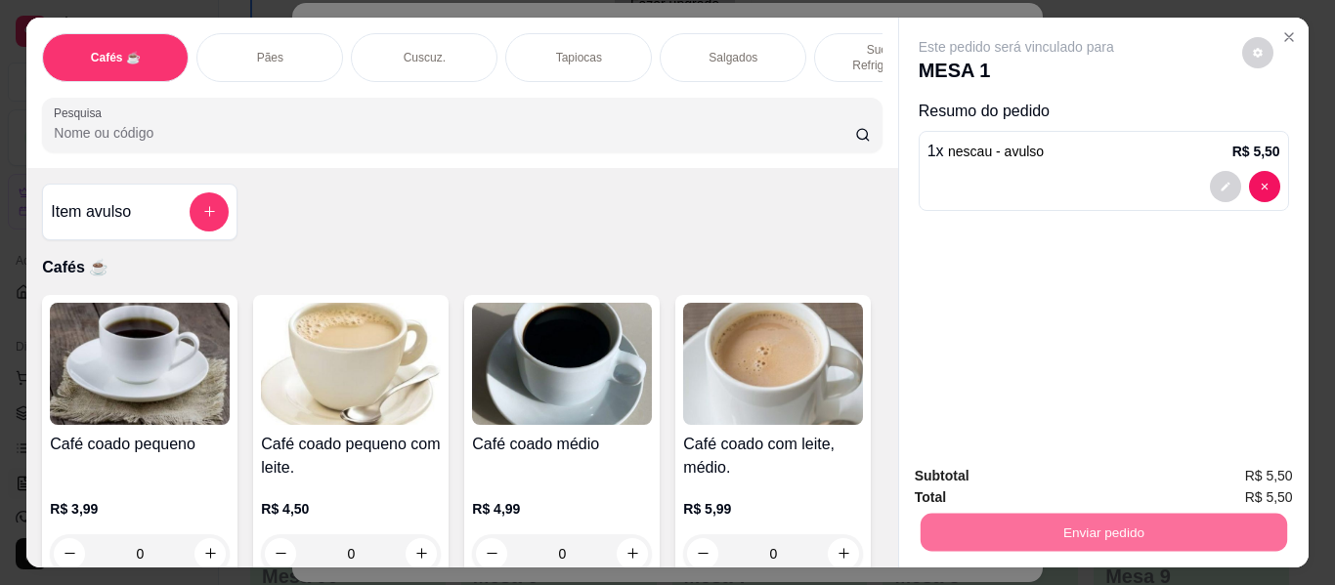
click at [1210, 471] on button "Enviar pedido" at bounding box center [1241, 477] width 110 height 37
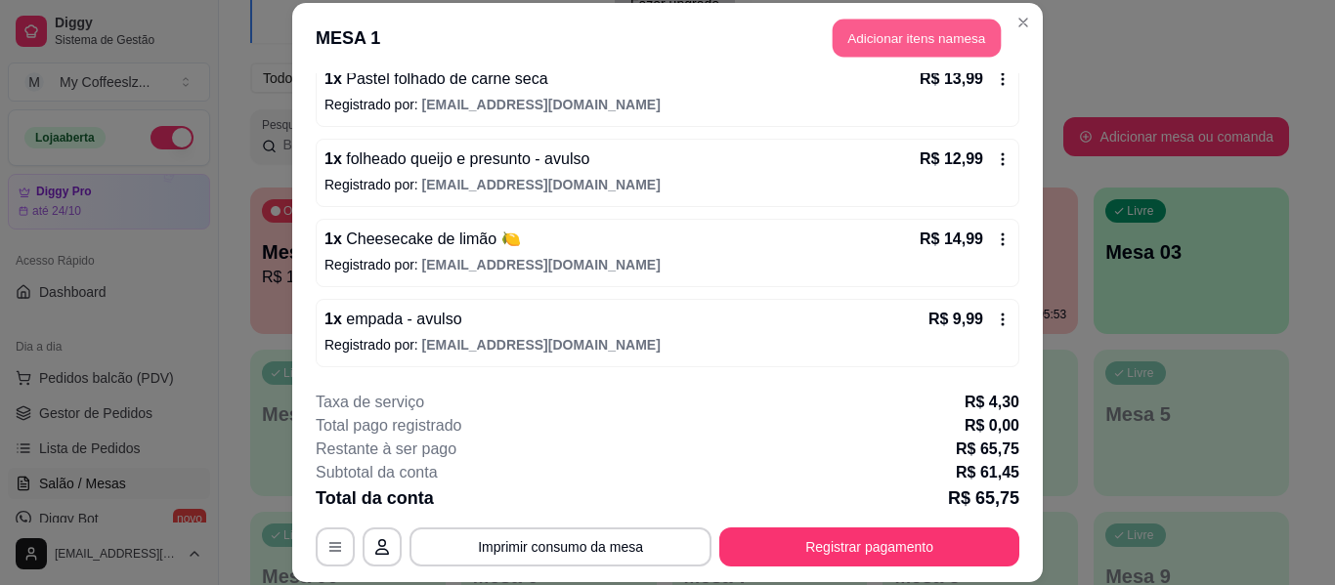
click at [865, 42] on button "Adicionar itens na mesa" at bounding box center [917, 39] width 168 height 38
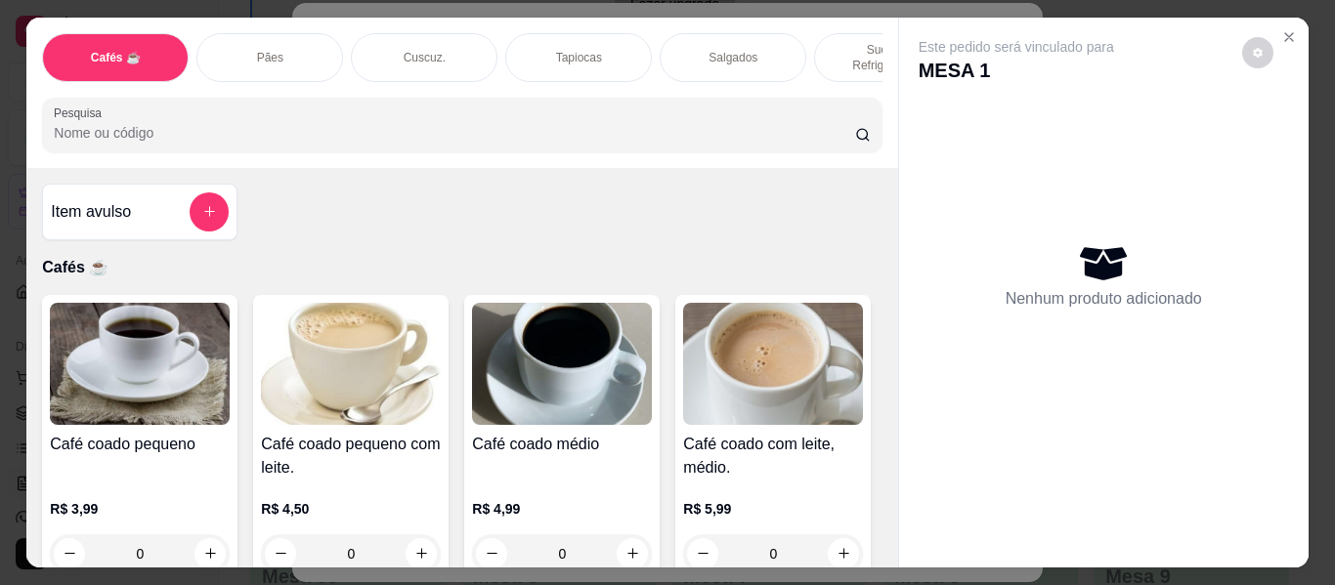
click at [831, 42] on p "Sucos e Refrigerantes" at bounding box center [887, 57] width 113 height 31
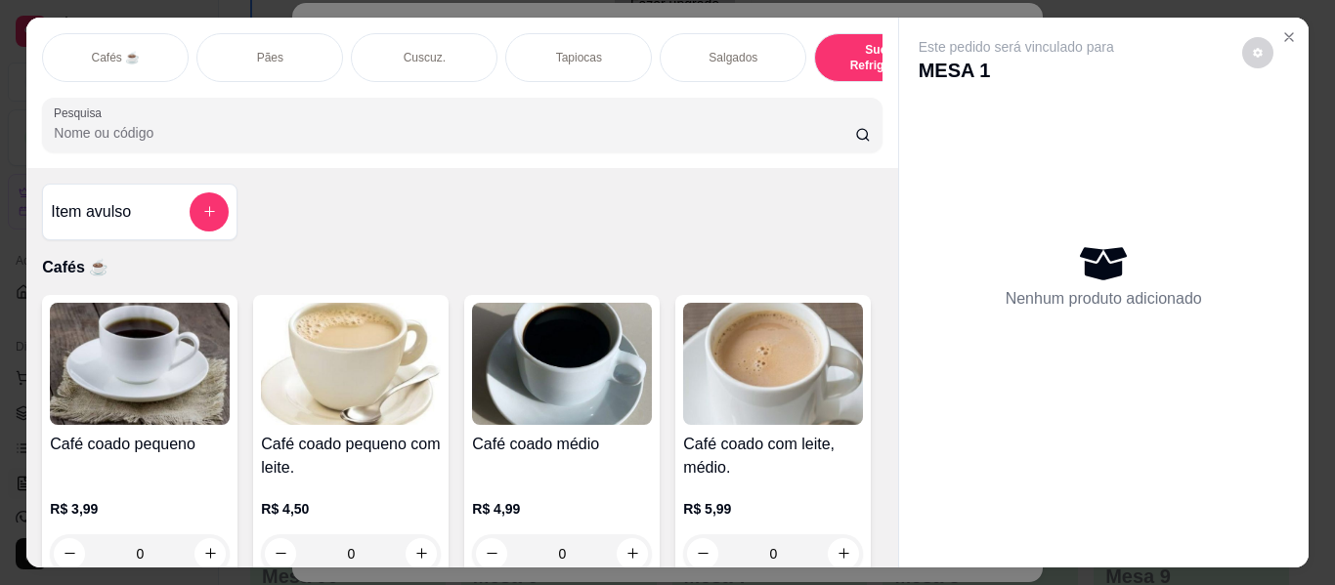
scroll to position [53, 0]
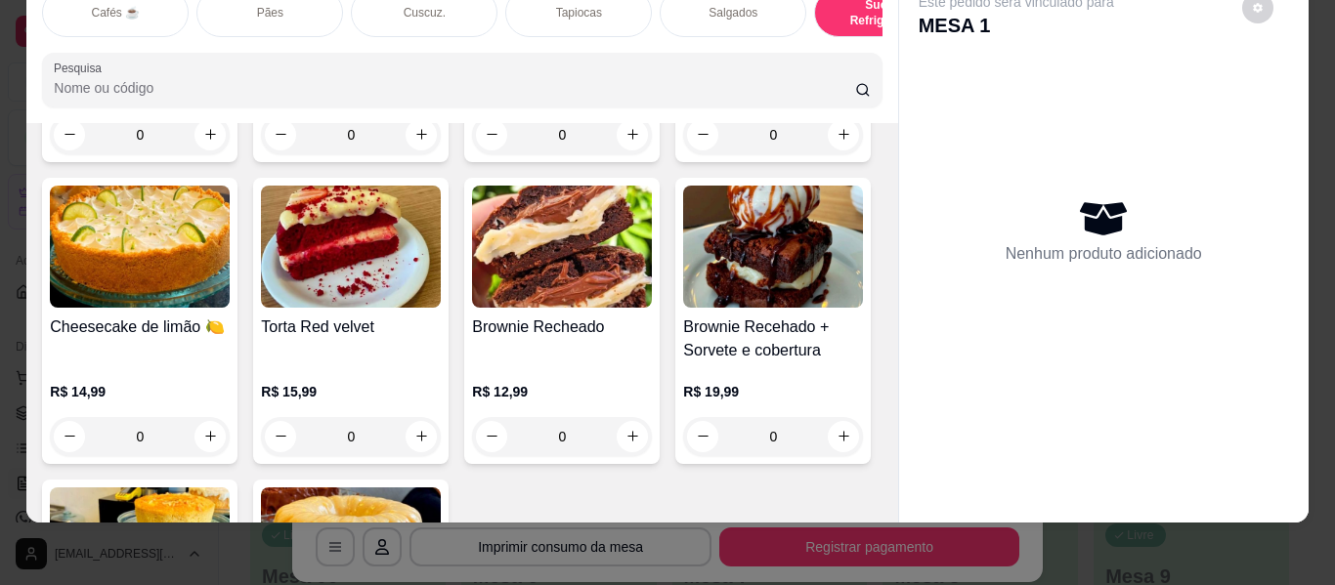
type input "1"
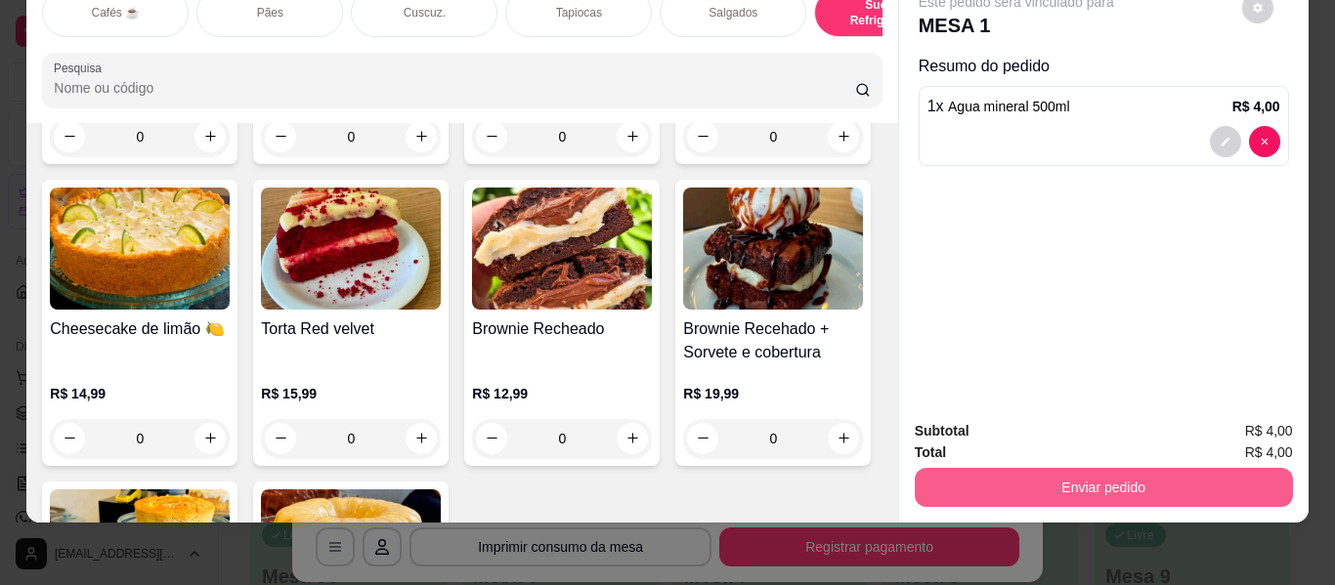
click at [947, 468] on button "Enviar pedido" at bounding box center [1104, 487] width 378 height 39
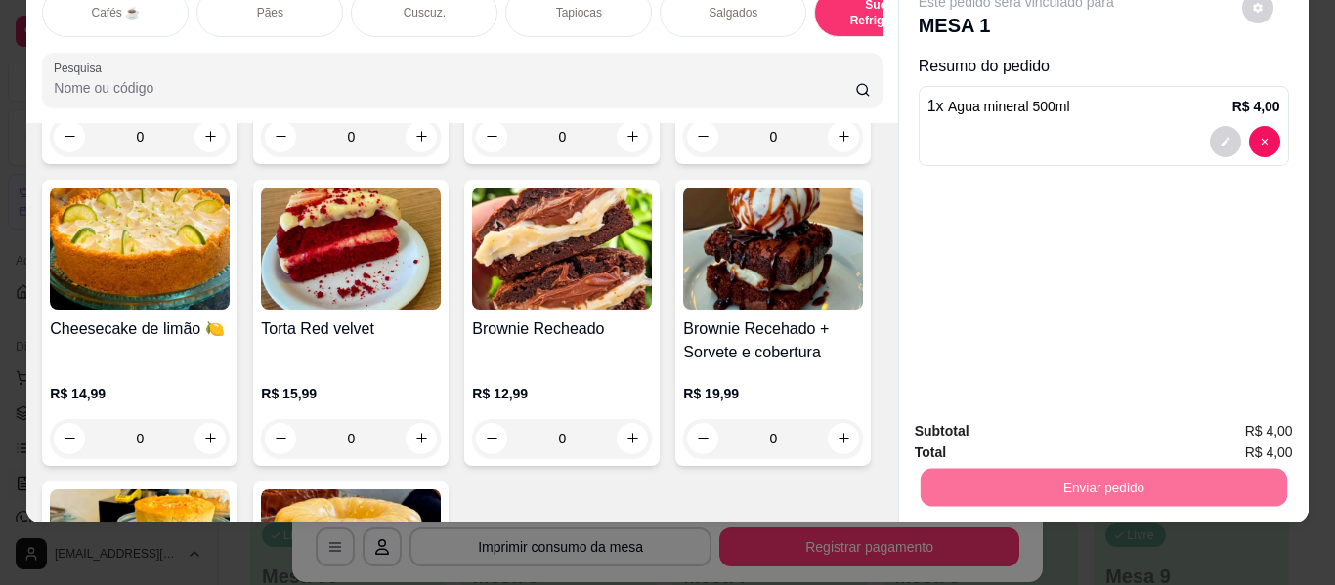
click at [1233, 422] on button "Enviar pedido" at bounding box center [1241, 424] width 110 height 37
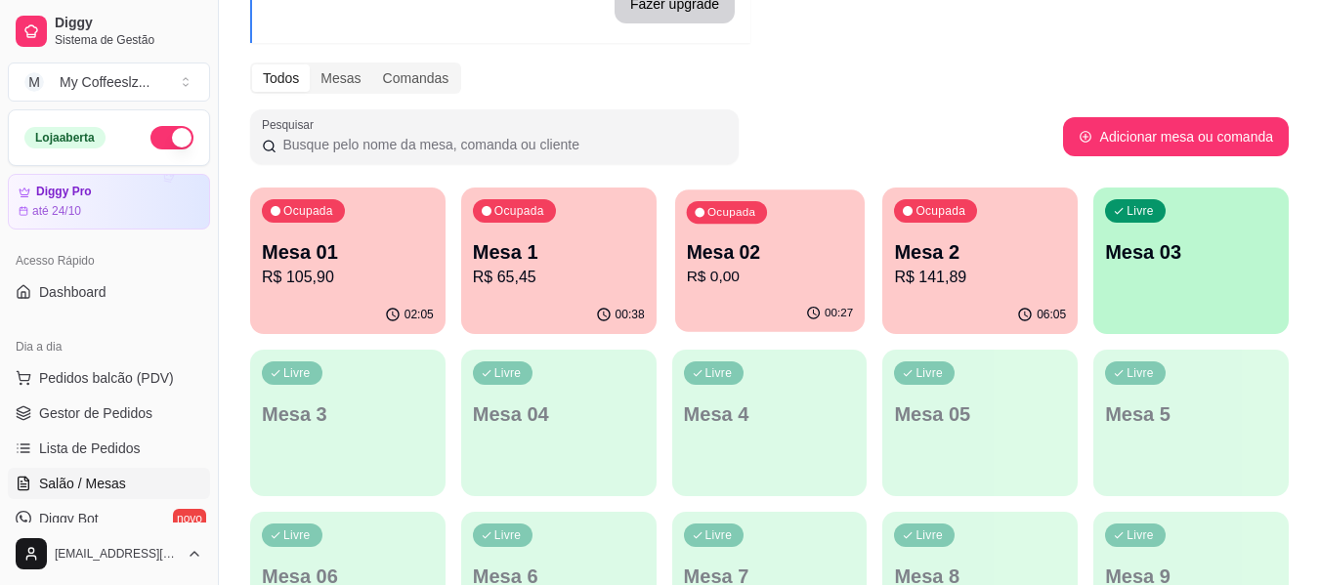
click at [848, 286] on p "R$ 0,00" at bounding box center [769, 277] width 167 height 22
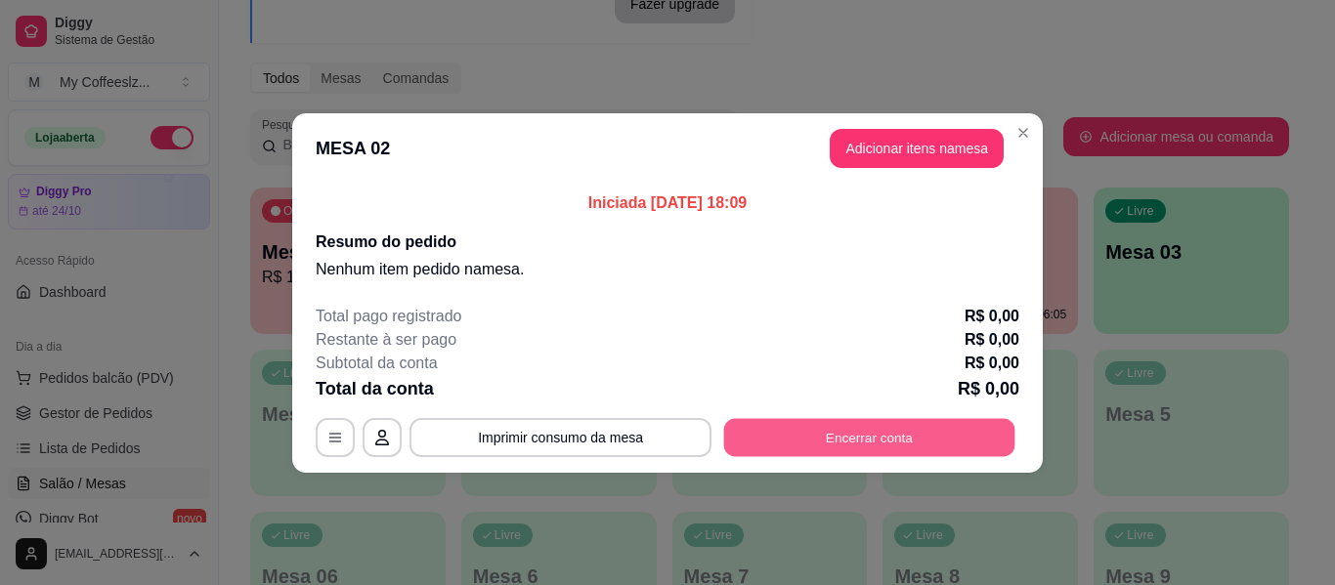
click at [825, 443] on button "Encerrar conta" at bounding box center [869, 437] width 291 height 38
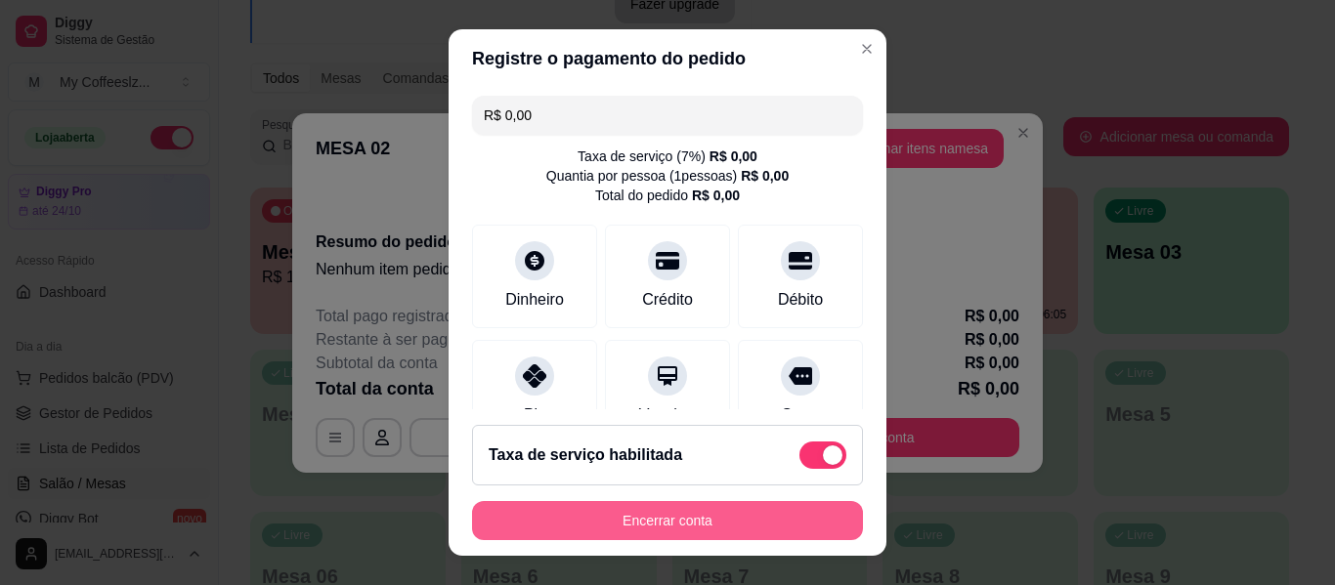
click at [700, 526] on button "Encerrar conta" at bounding box center [667, 520] width 391 height 39
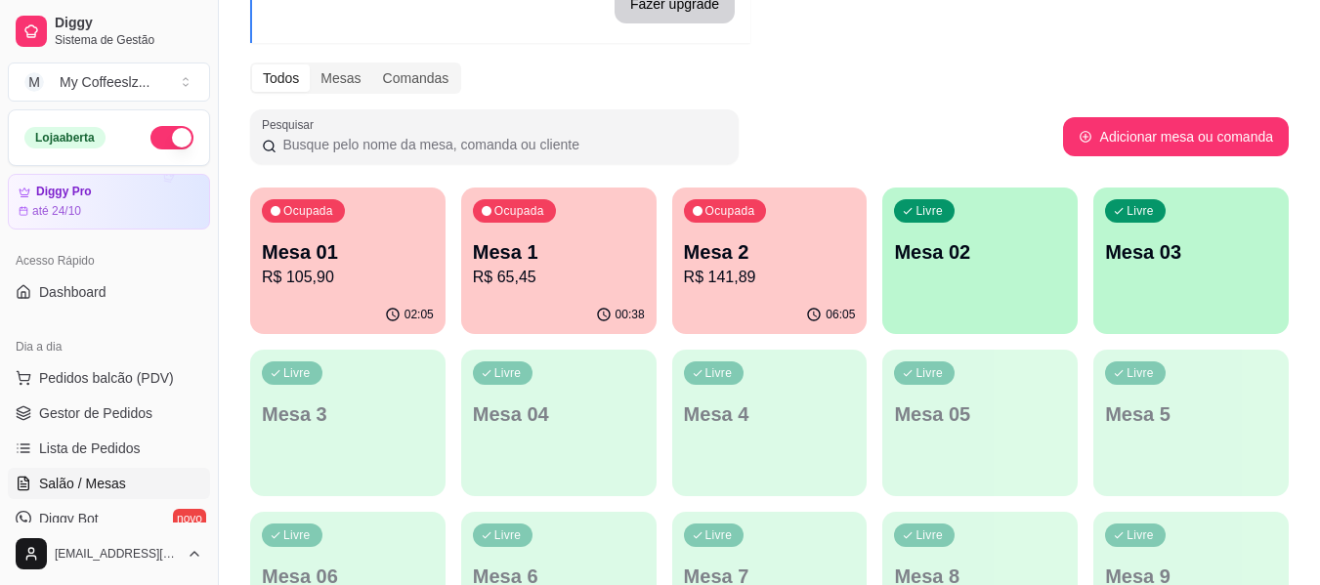
click at [326, 302] on div "02:05" at bounding box center [347, 315] width 195 height 38
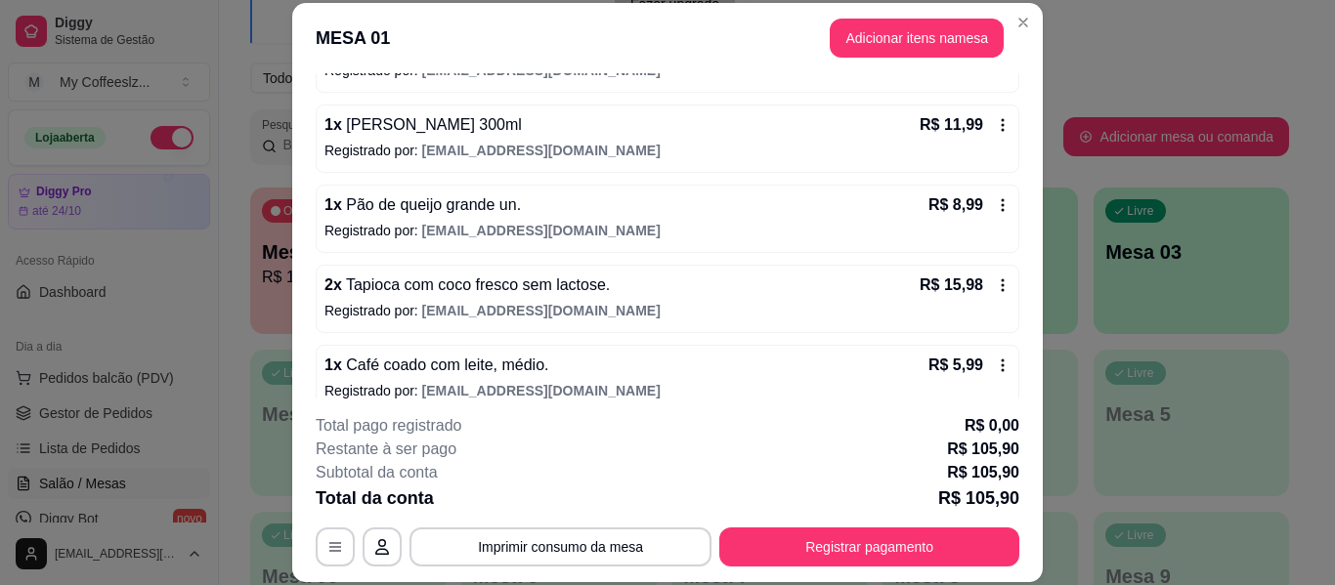
scroll to position [391, 0]
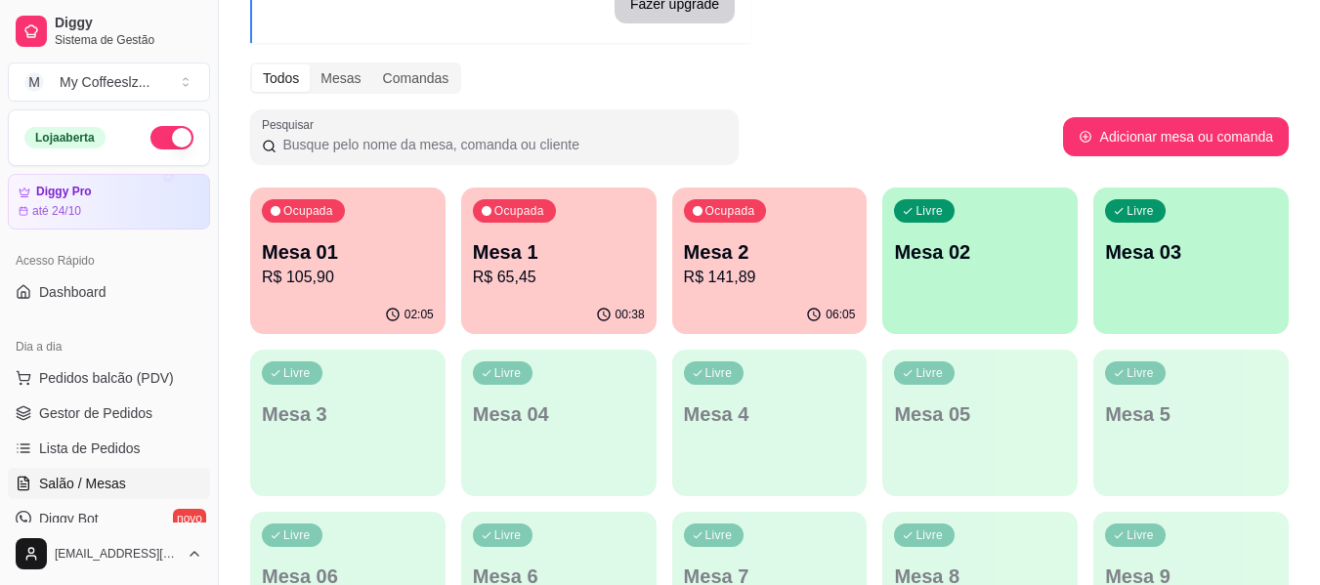
click at [741, 306] on div "06:05" at bounding box center [769, 315] width 195 height 38
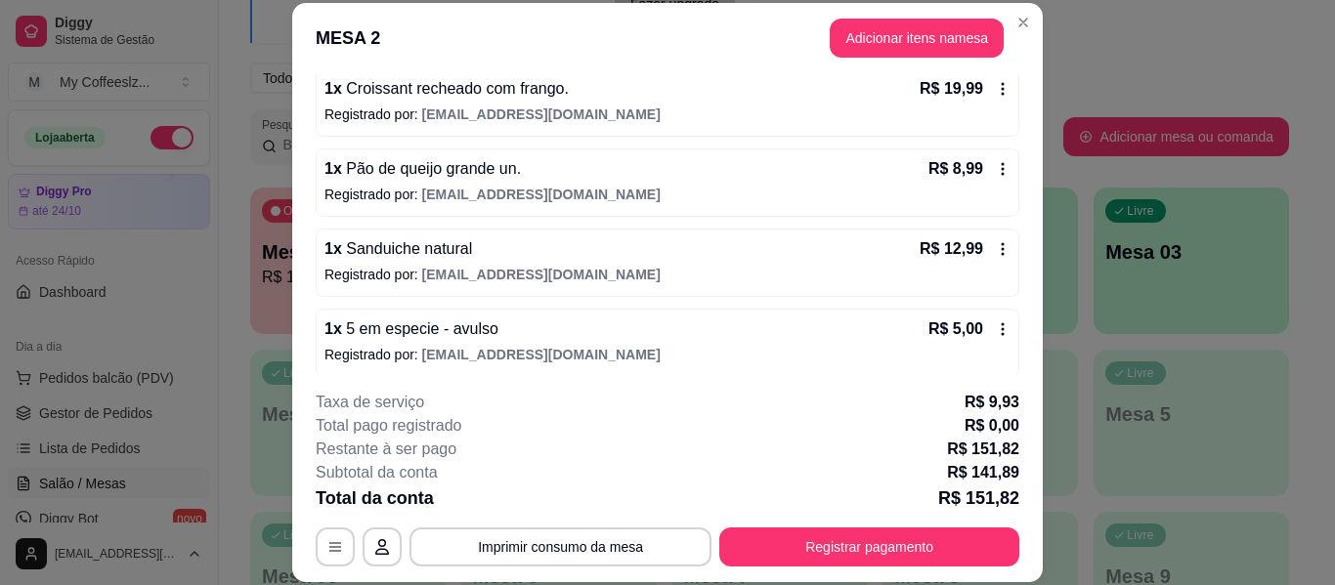
scroll to position [840, 0]
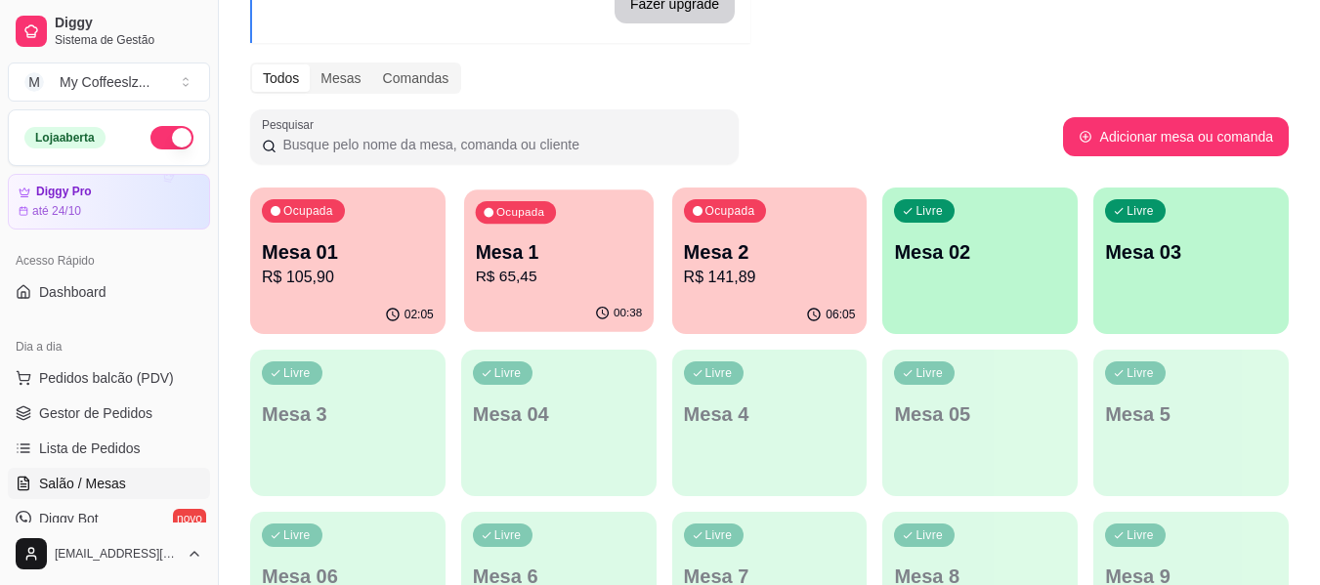
click at [557, 279] on p "R$ 65,45" at bounding box center [558, 277] width 167 height 22
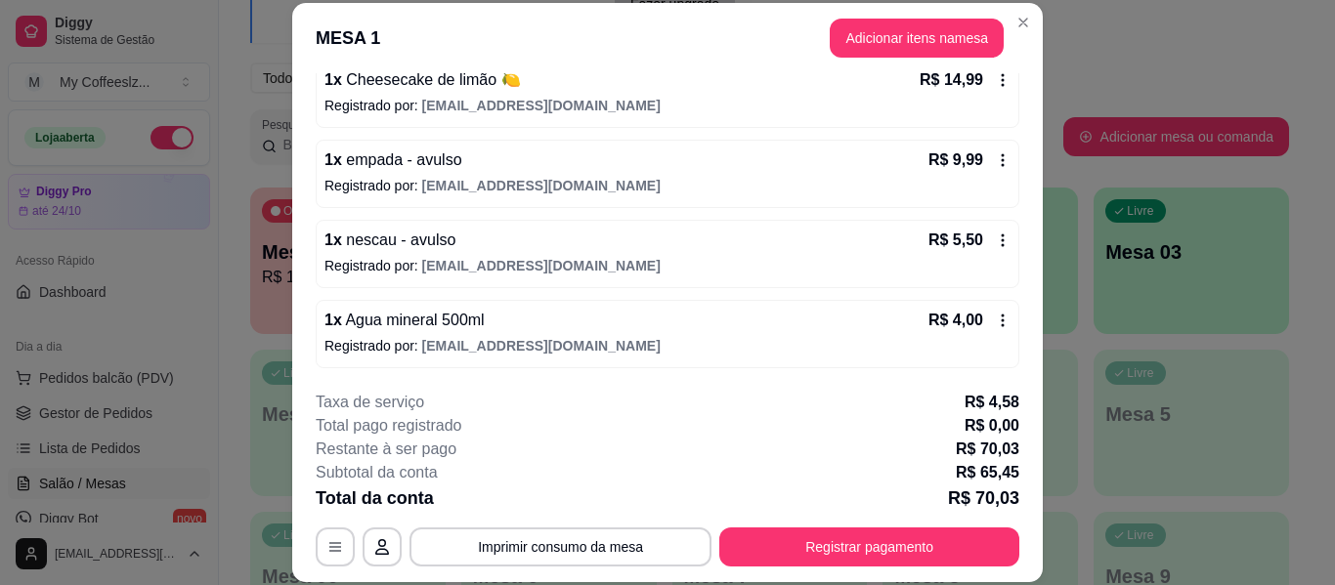
scroll to position [440, 0]
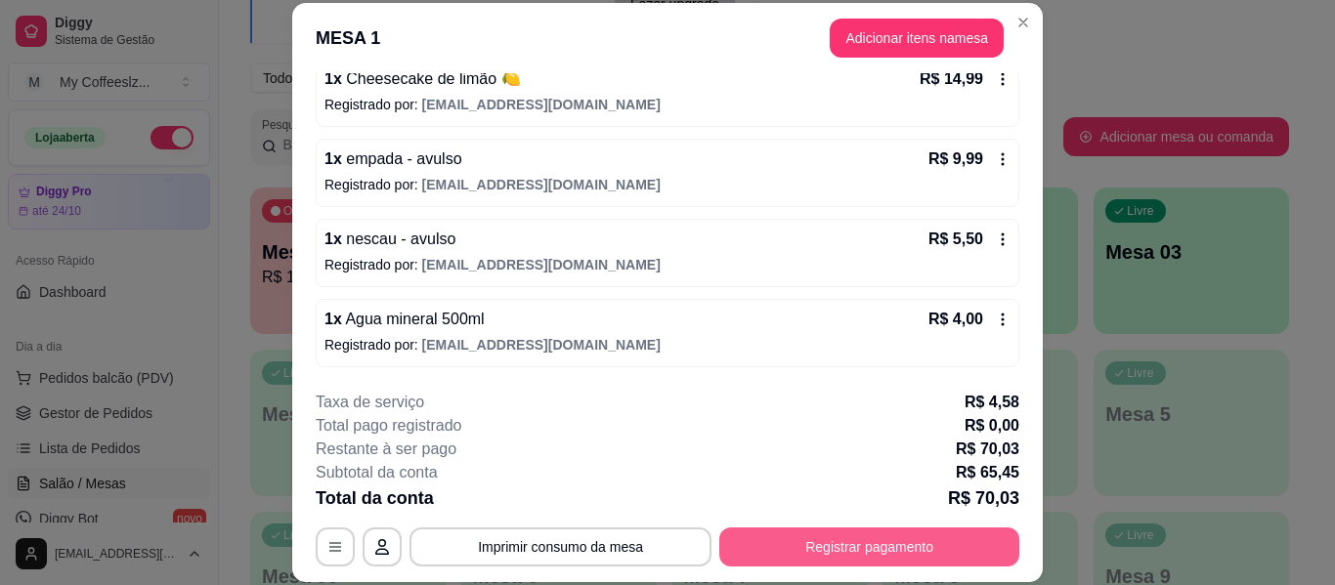
click at [789, 539] on button "Registrar pagamento" at bounding box center [869, 547] width 300 height 39
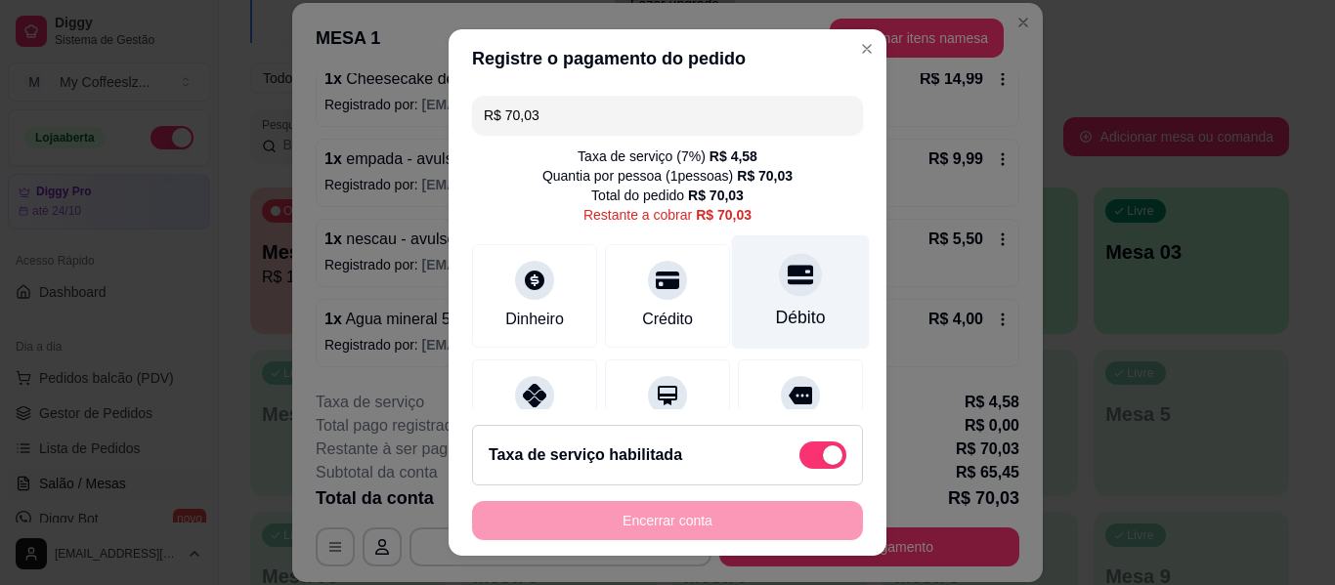
click at [788, 282] on icon at bounding box center [800, 275] width 25 height 20
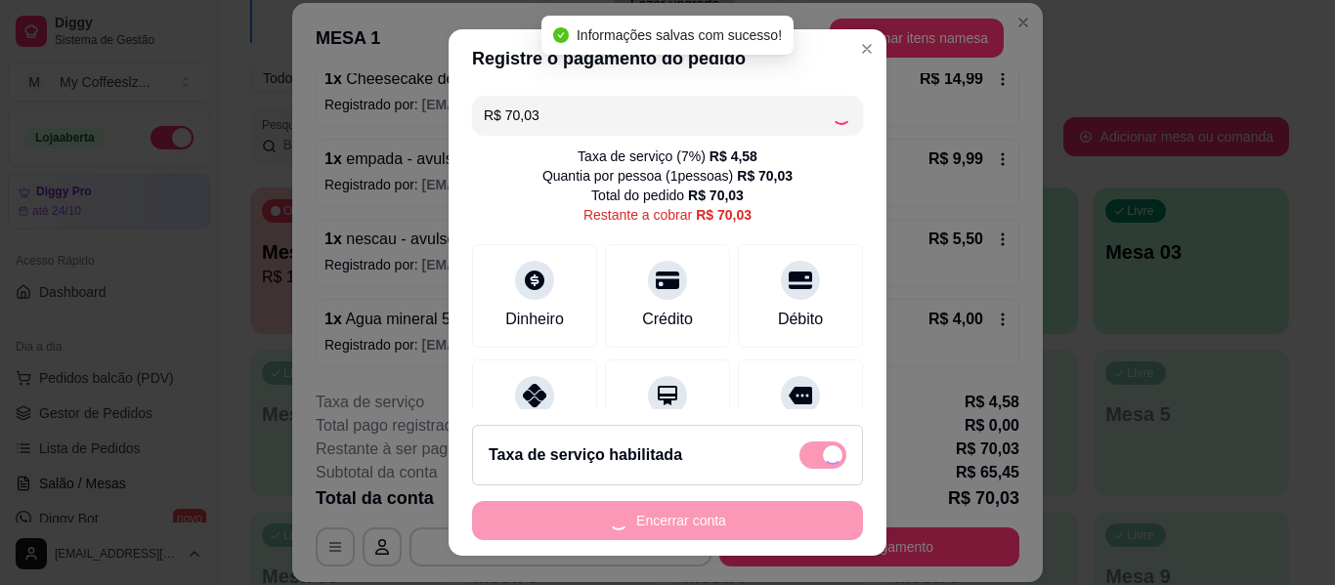
type input "R$ 0,00"
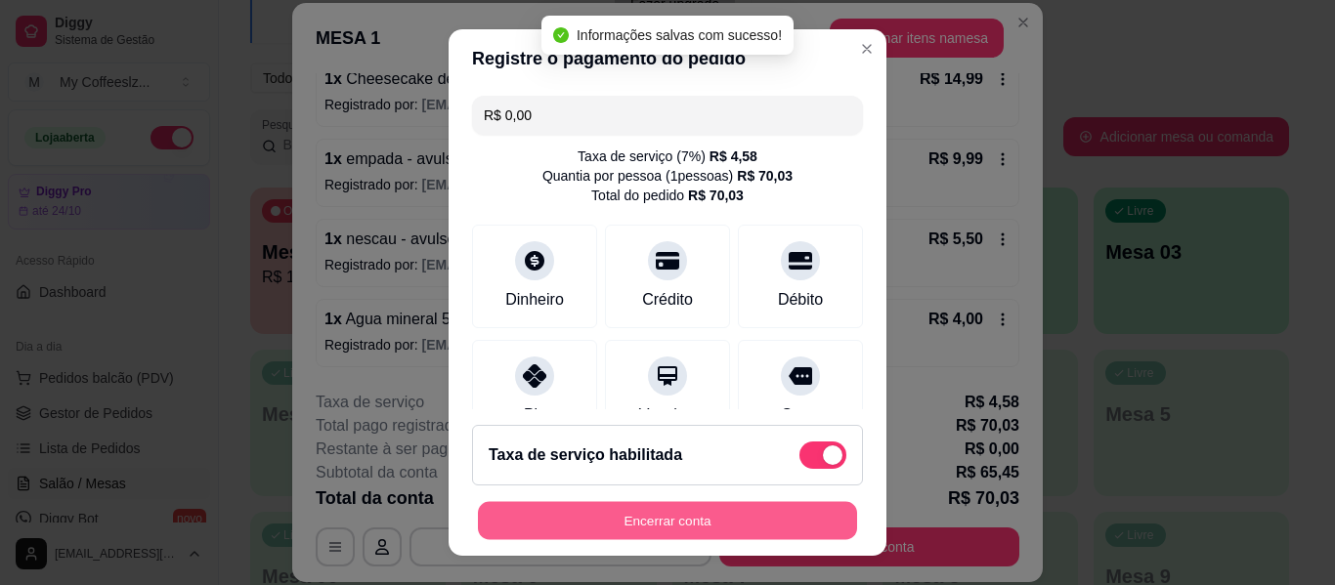
click at [750, 516] on button "Encerrar conta" at bounding box center [667, 521] width 379 height 38
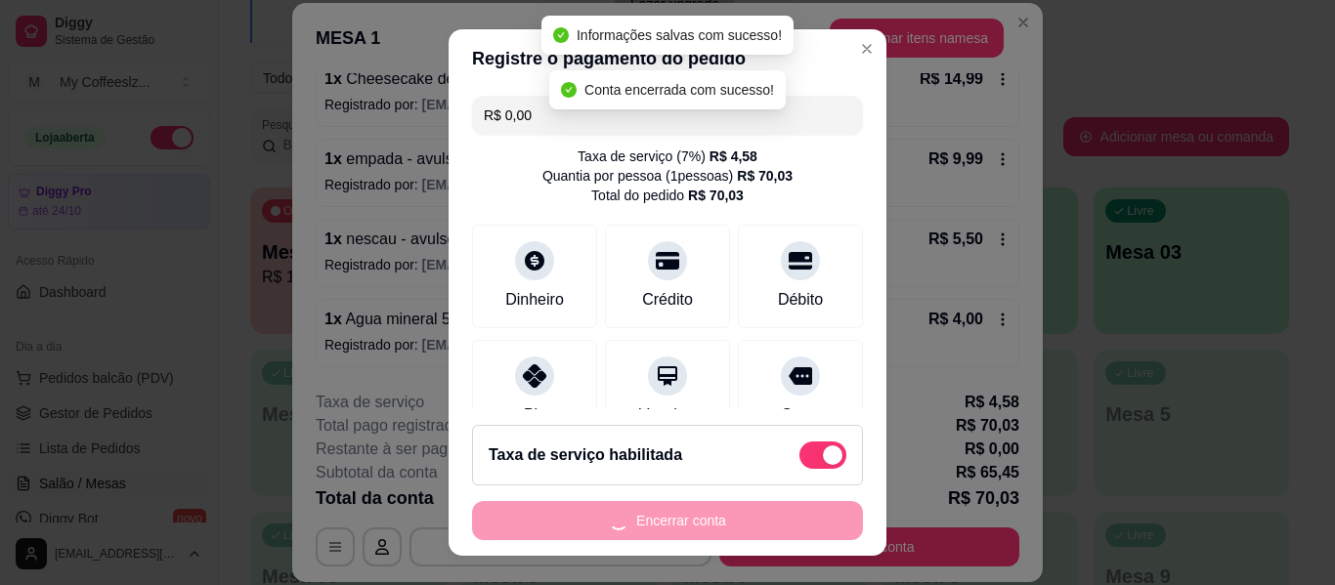
scroll to position [0, 0]
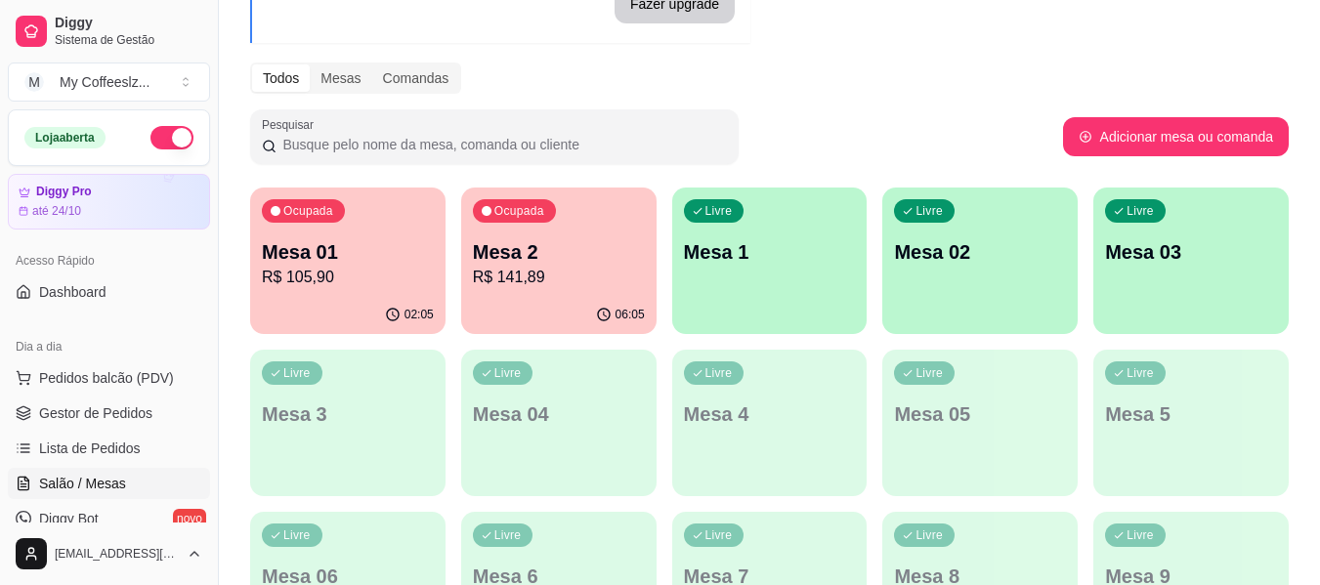
click at [792, 281] on div "Livre Mesa 1" at bounding box center [769, 249] width 195 height 123
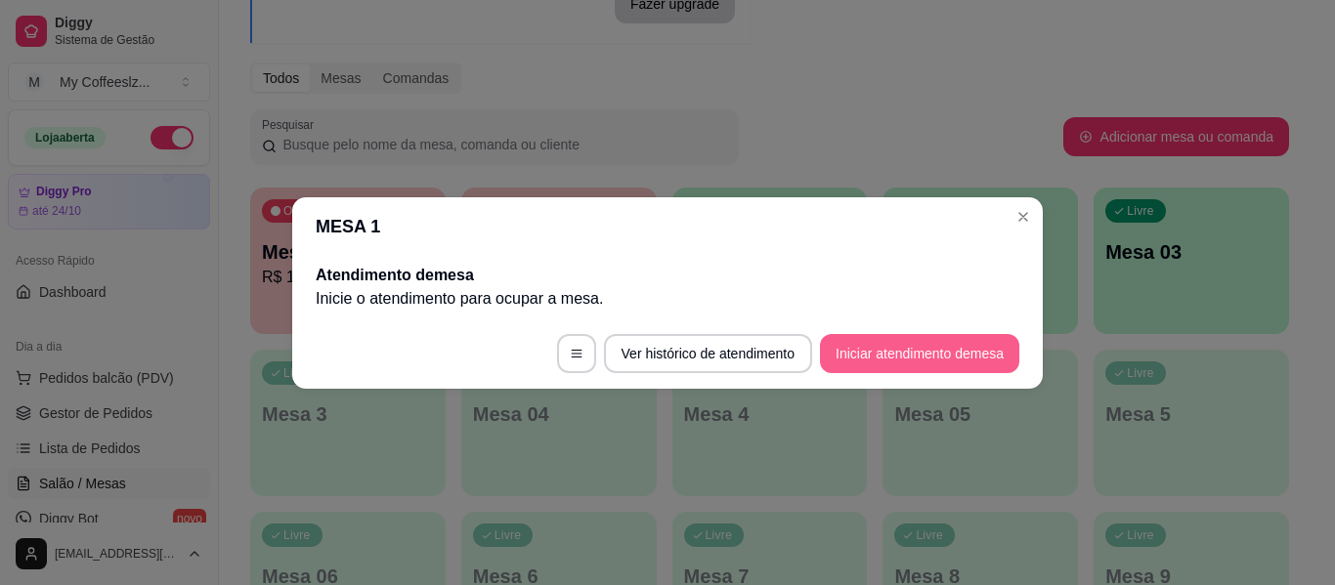
click at [952, 355] on button "Iniciar atendimento de mesa" at bounding box center [919, 353] width 199 height 39
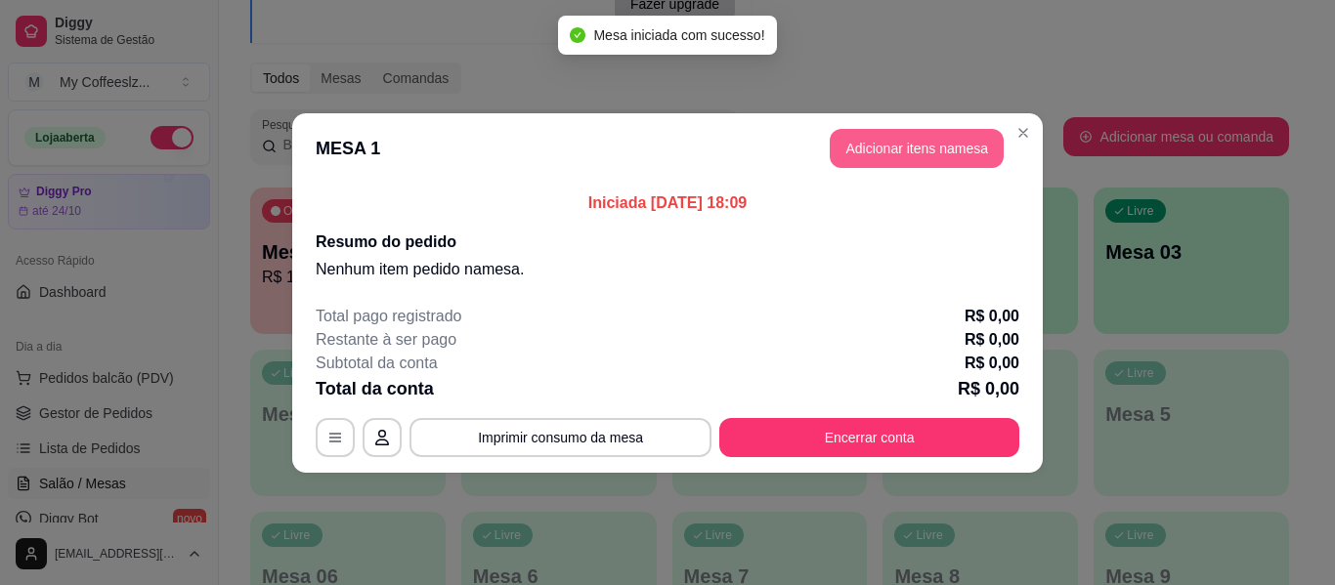
click at [920, 151] on button "Adicionar itens na mesa" at bounding box center [917, 148] width 174 height 39
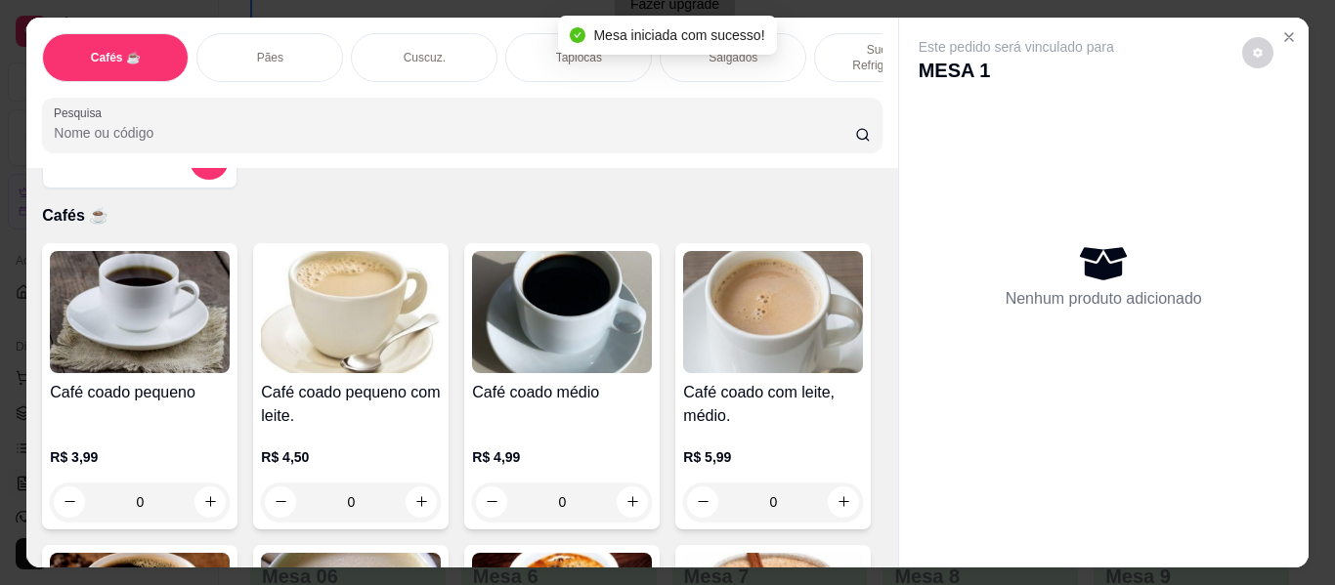
scroll to position [98, 0]
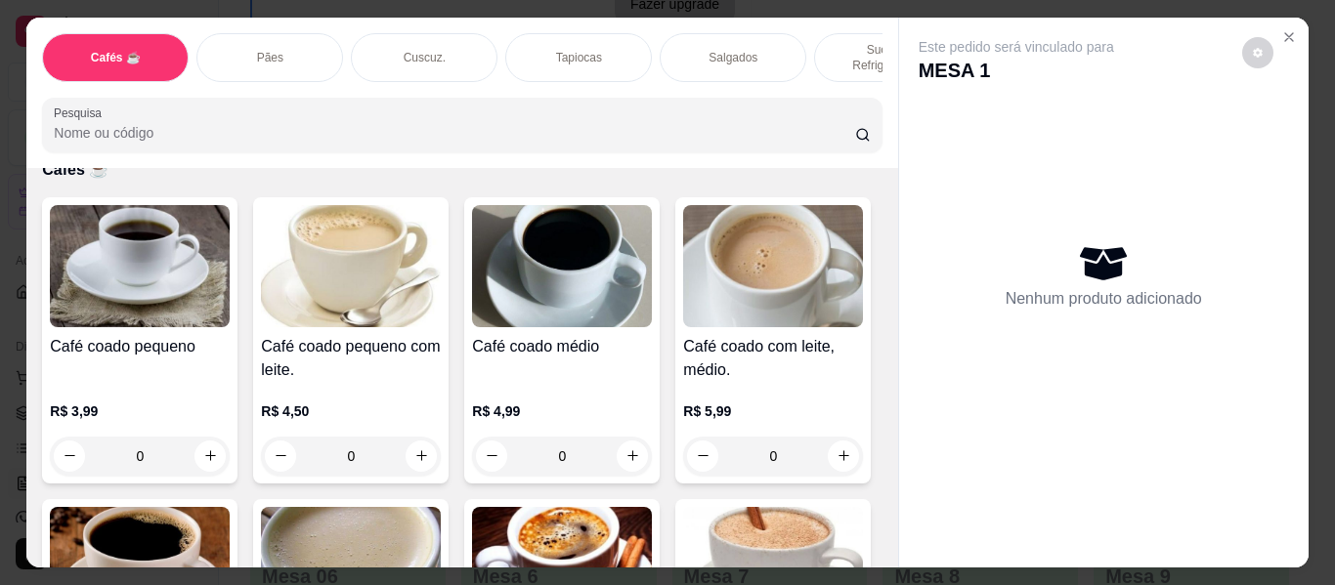
click at [576, 50] on p "Tapiocas" at bounding box center [579, 58] width 46 height 16
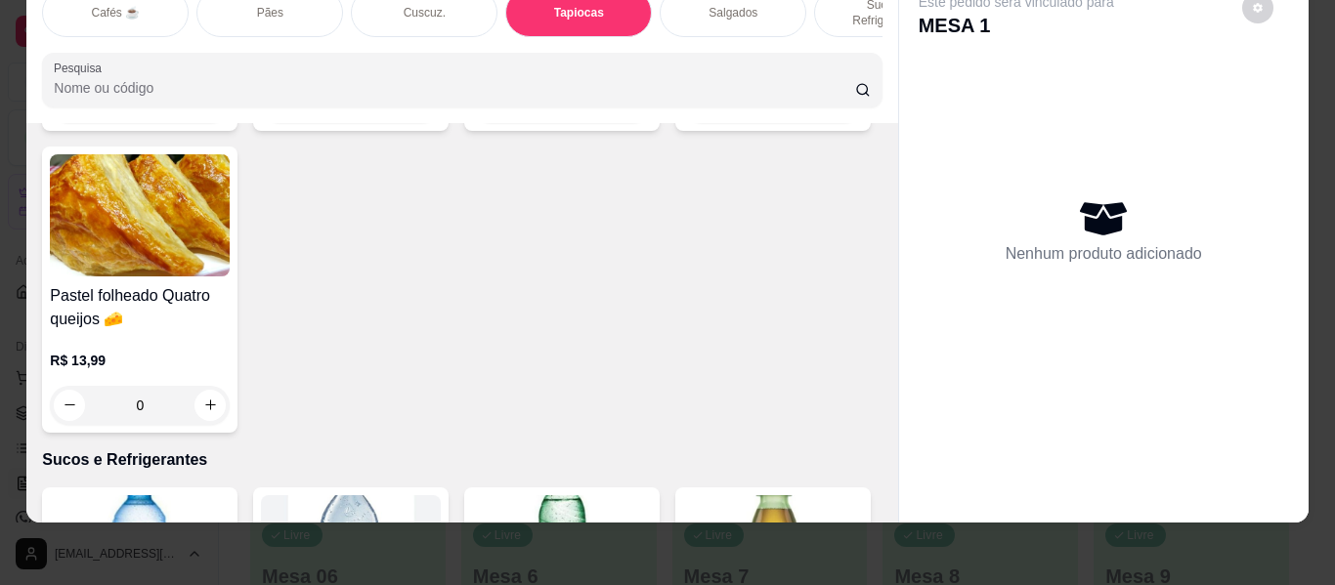
scroll to position [6604, 0]
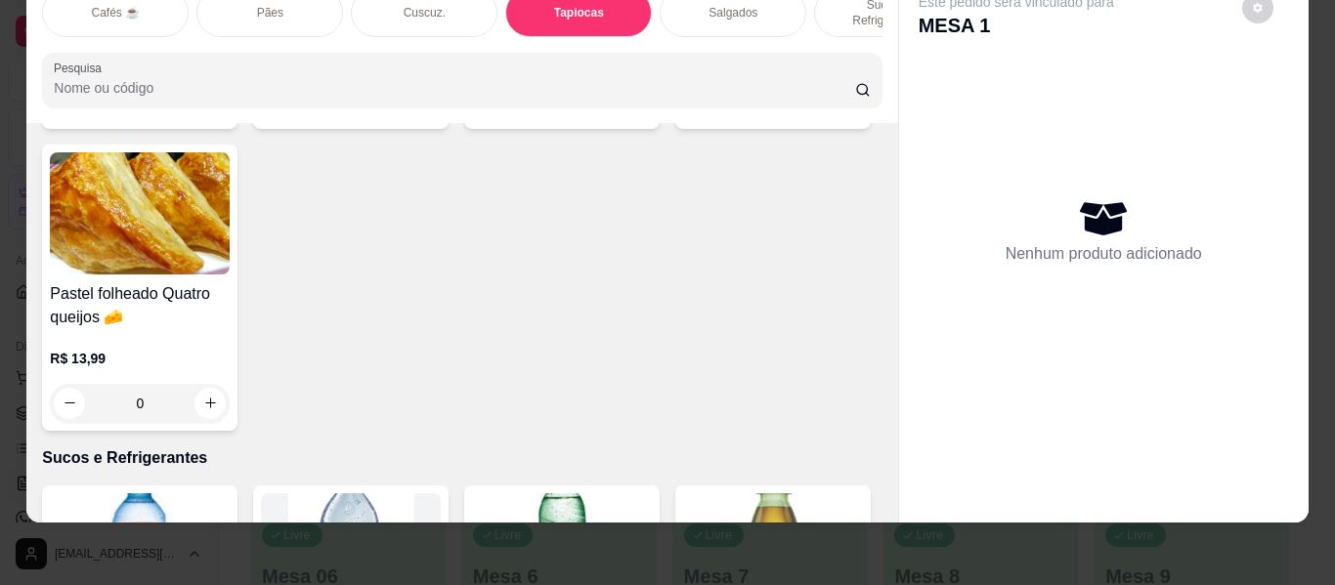
type input "1"
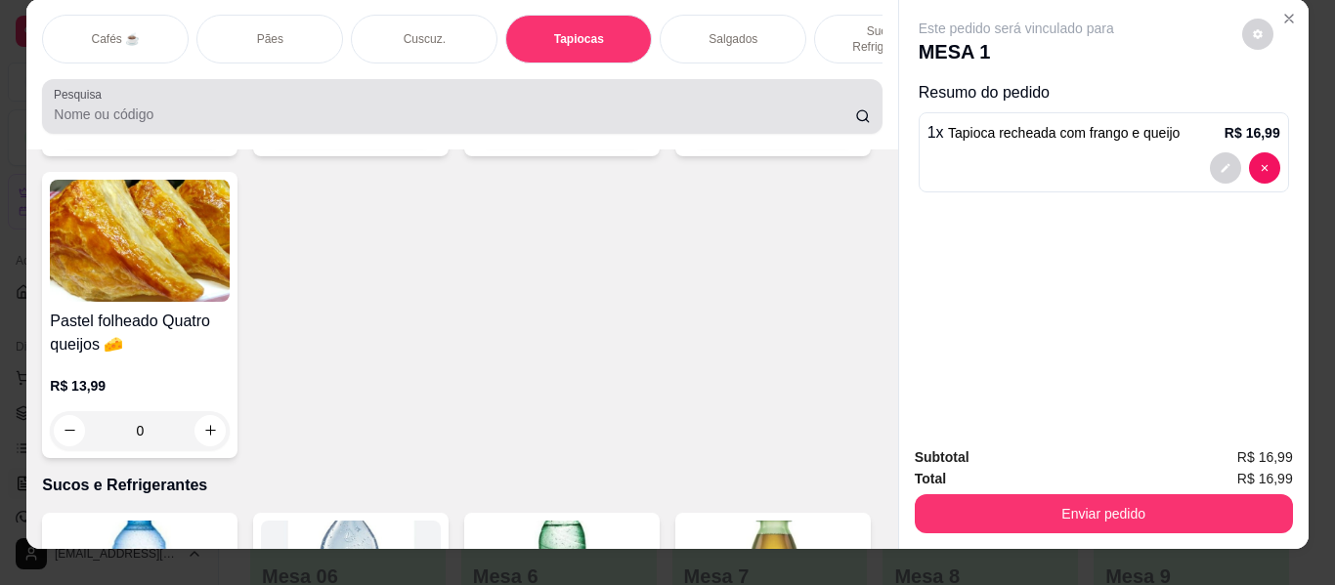
scroll to position [0, 0]
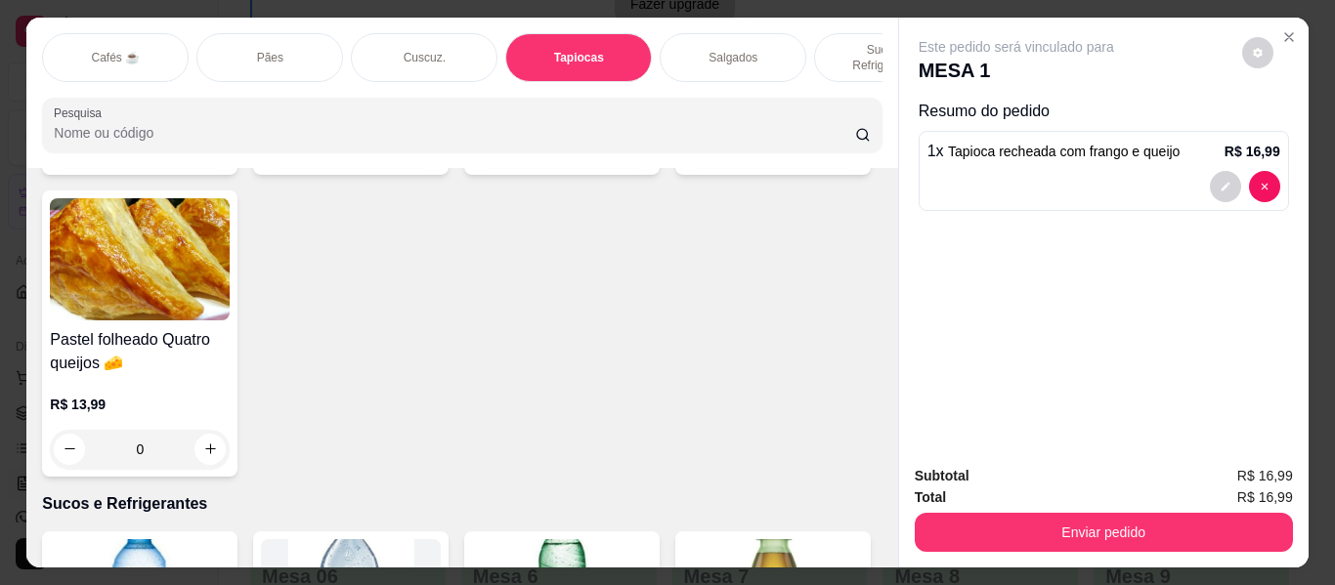
click at [847, 42] on p "Sucos e Refrigerantes" at bounding box center [887, 57] width 113 height 31
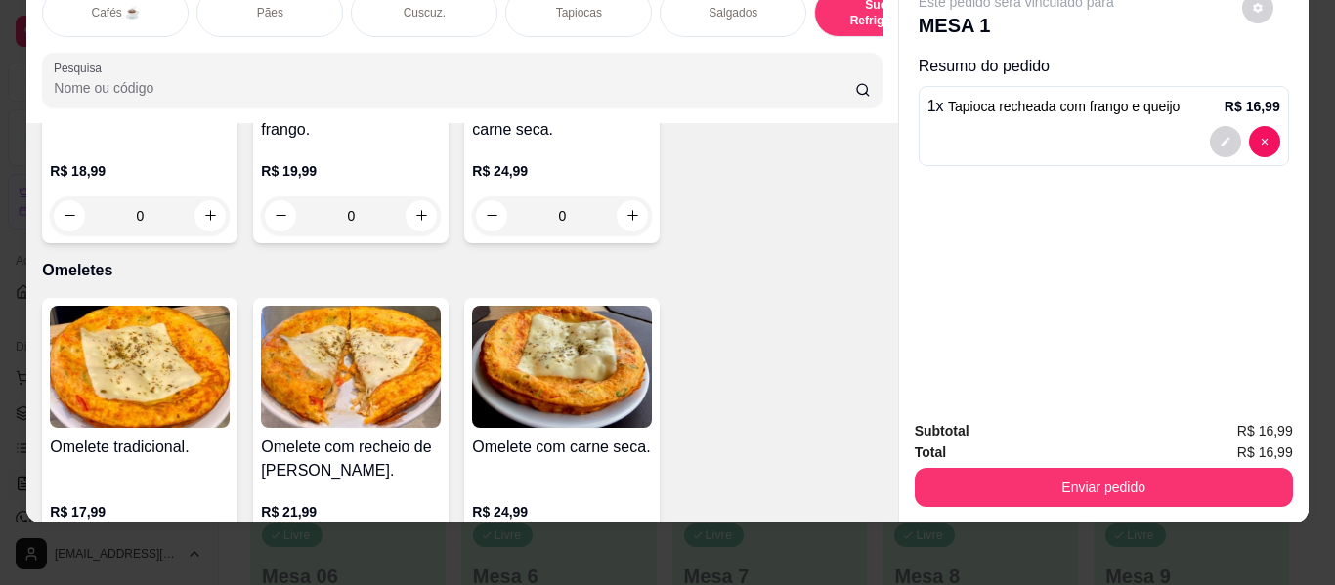
scroll to position [10583, 0]
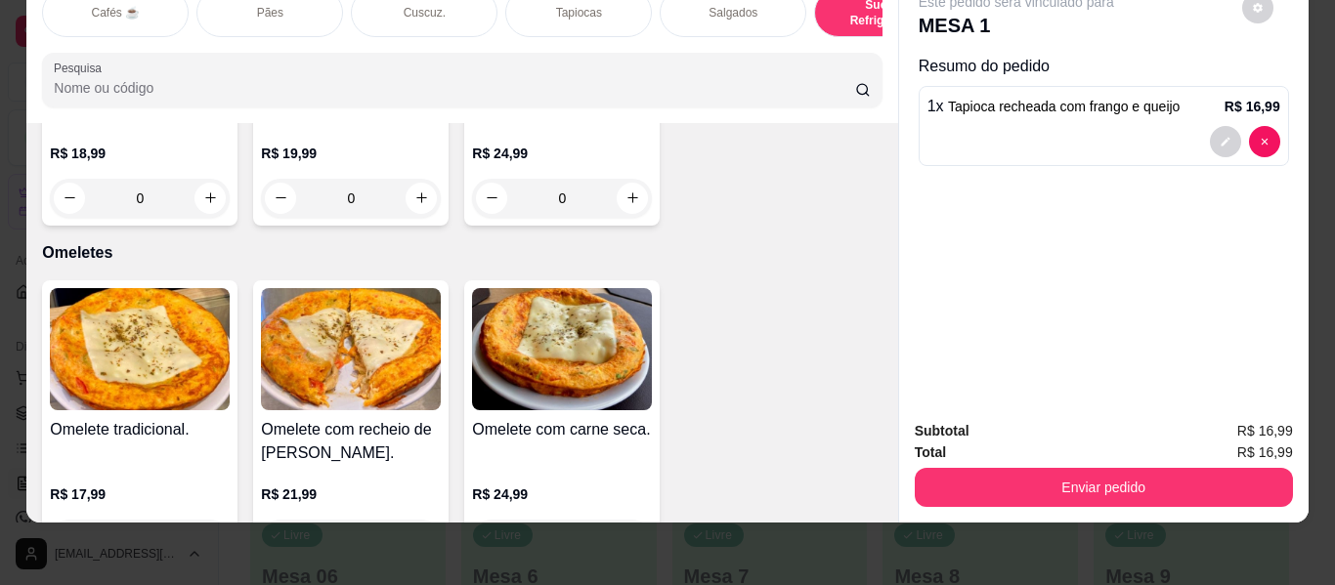
type input "1"
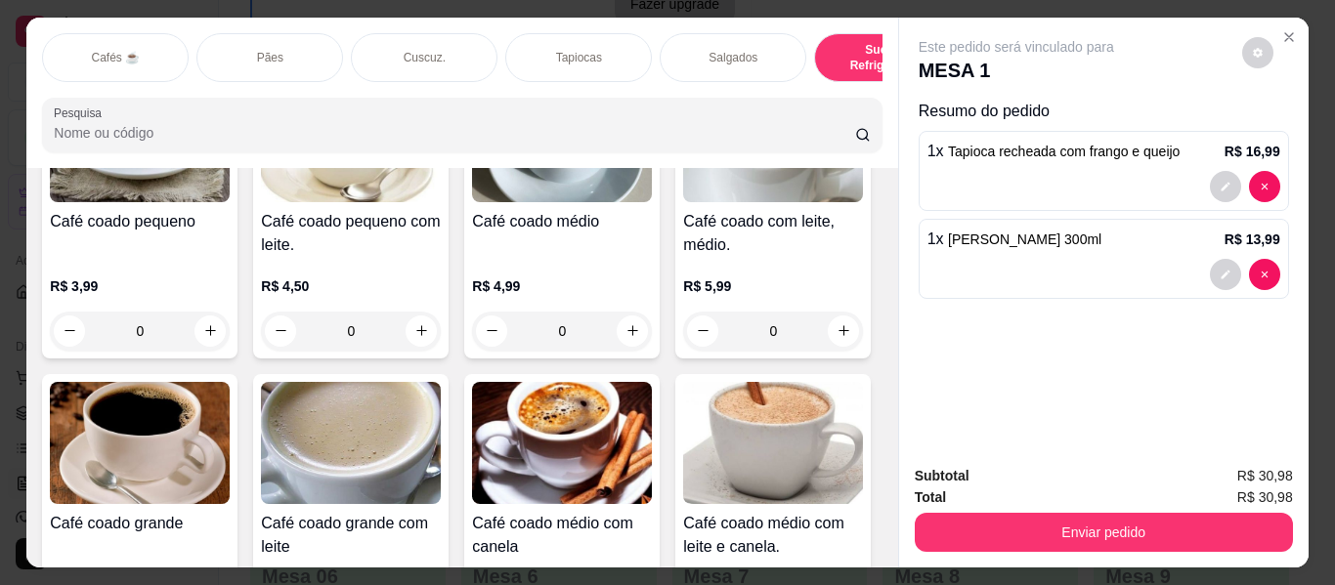
scroll to position [0, 0]
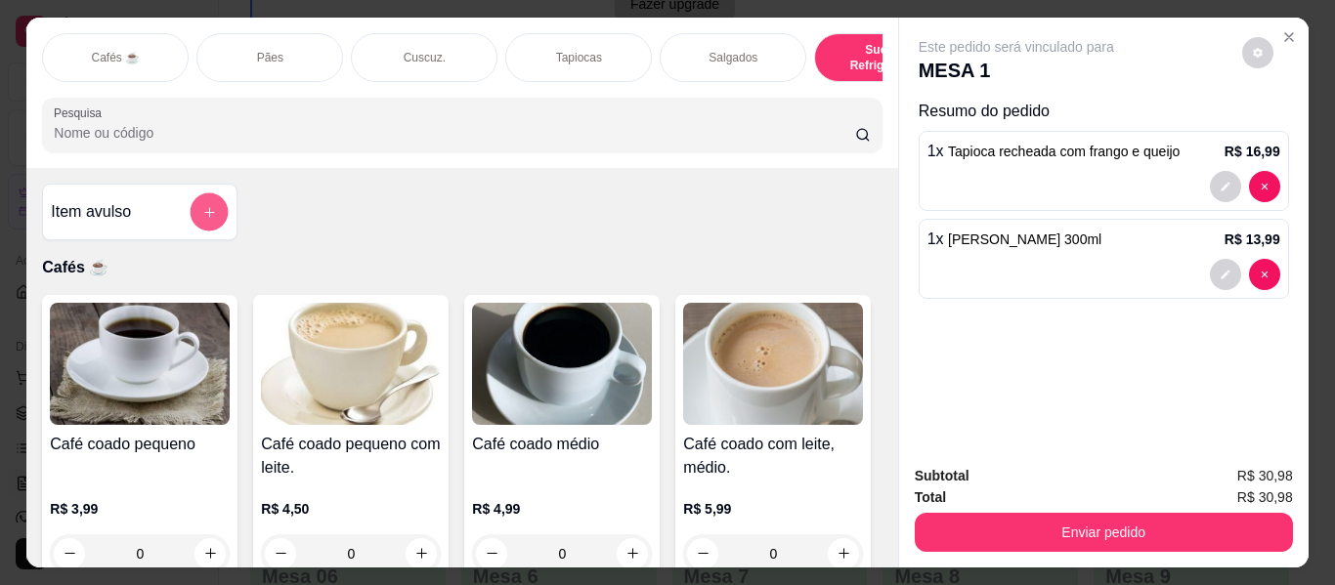
click at [207, 213] on icon "add-separate-item" at bounding box center [209, 212] width 15 height 15
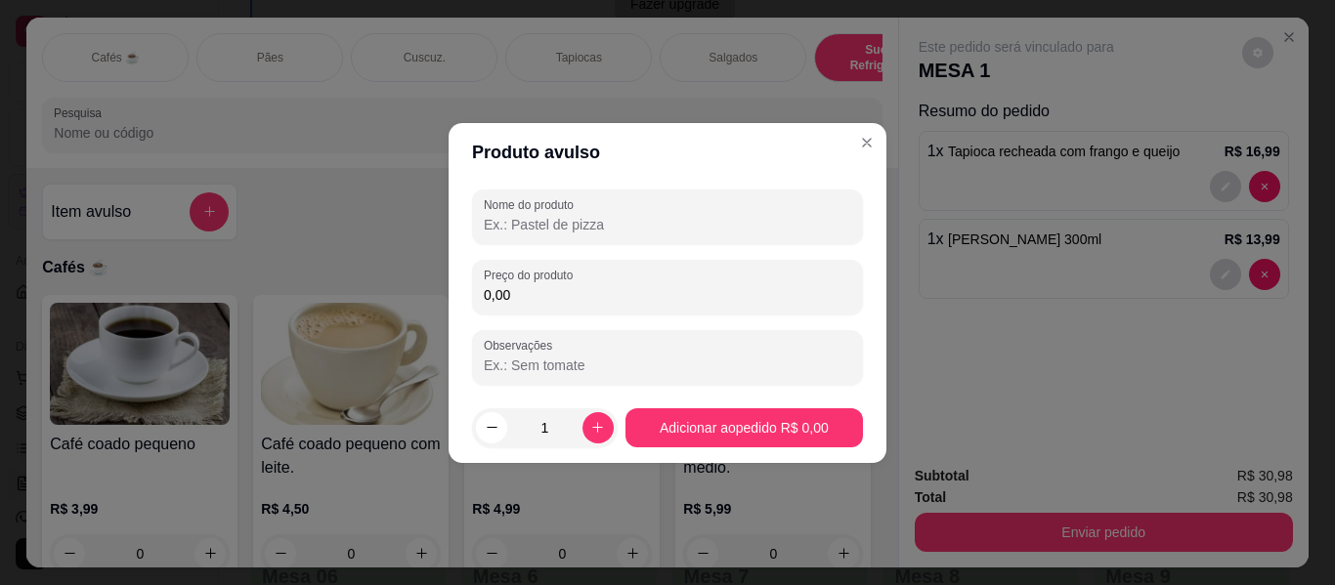
click at [544, 221] on input "Nome do produto" at bounding box center [667, 225] width 367 height 20
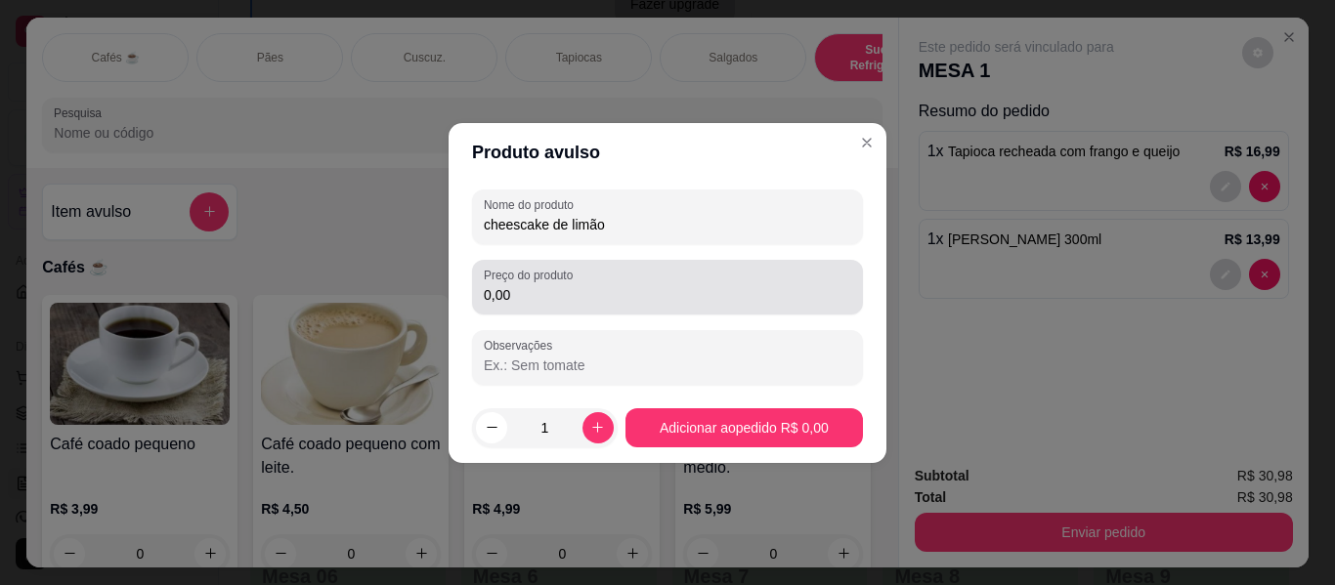
type input "cheescake de limão"
click at [542, 297] on input "0,00" at bounding box center [667, 295] width 367 height 20
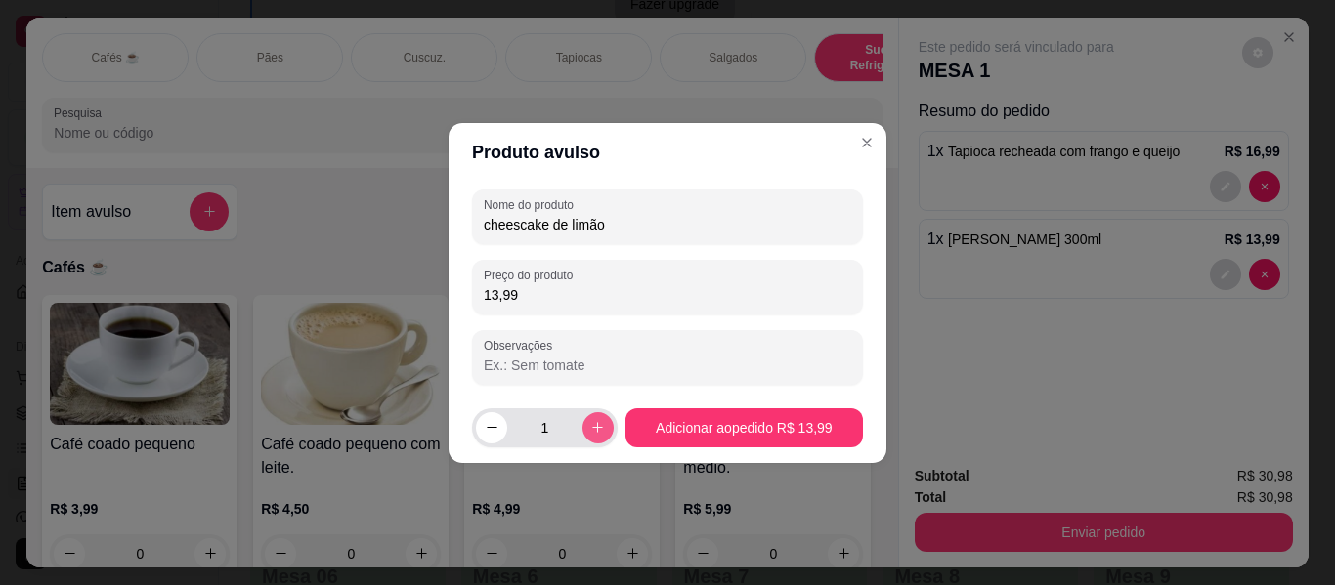
type input "13,99"
click at [604, 427] on button "increase-product-quantity" at bounding box center [597, 427] width 31 height 31
type input "2"
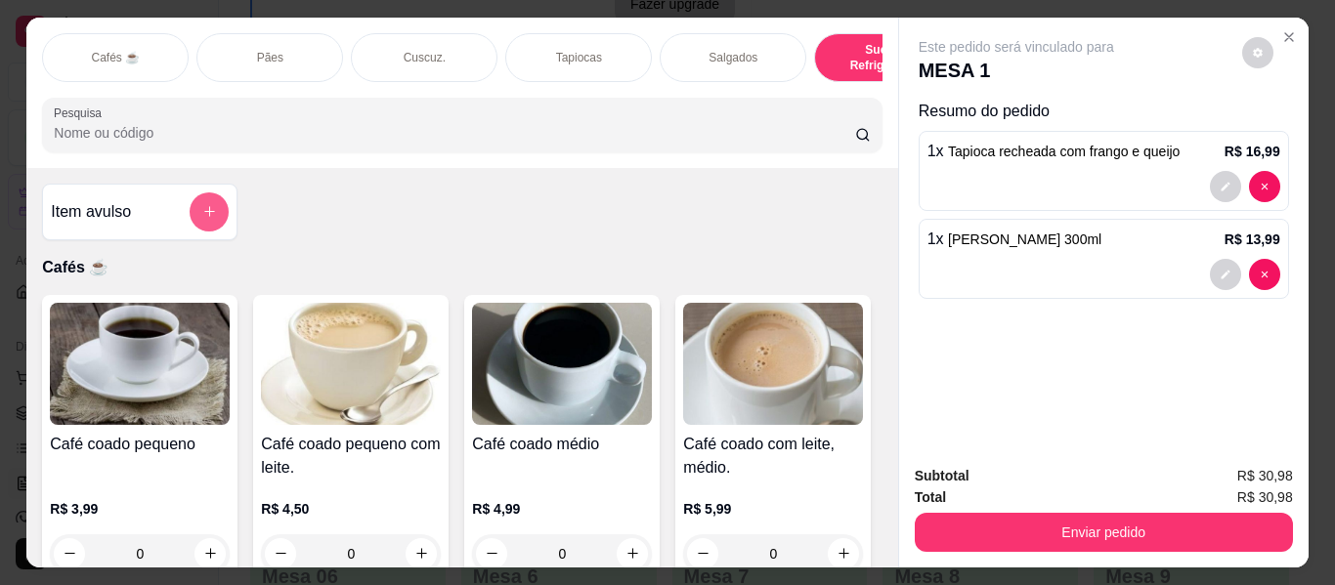
click at [194, 210] on button "add-separate-item" at bounding box center [209, 212] width 39 height 39
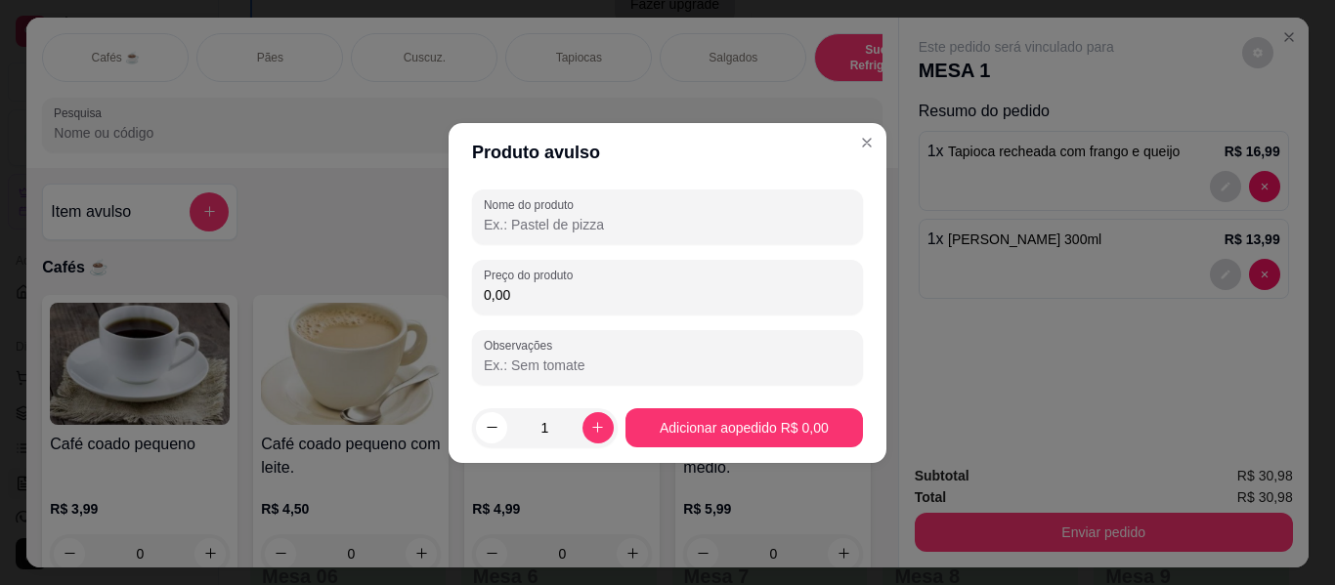
click at [581, 223] on input "Nome do produto" at bounding box center [667, 225] width 367 height 20
click at [518, 227] on input "cheescake de limão" at bounding box center [667, 225] width 367 height 20
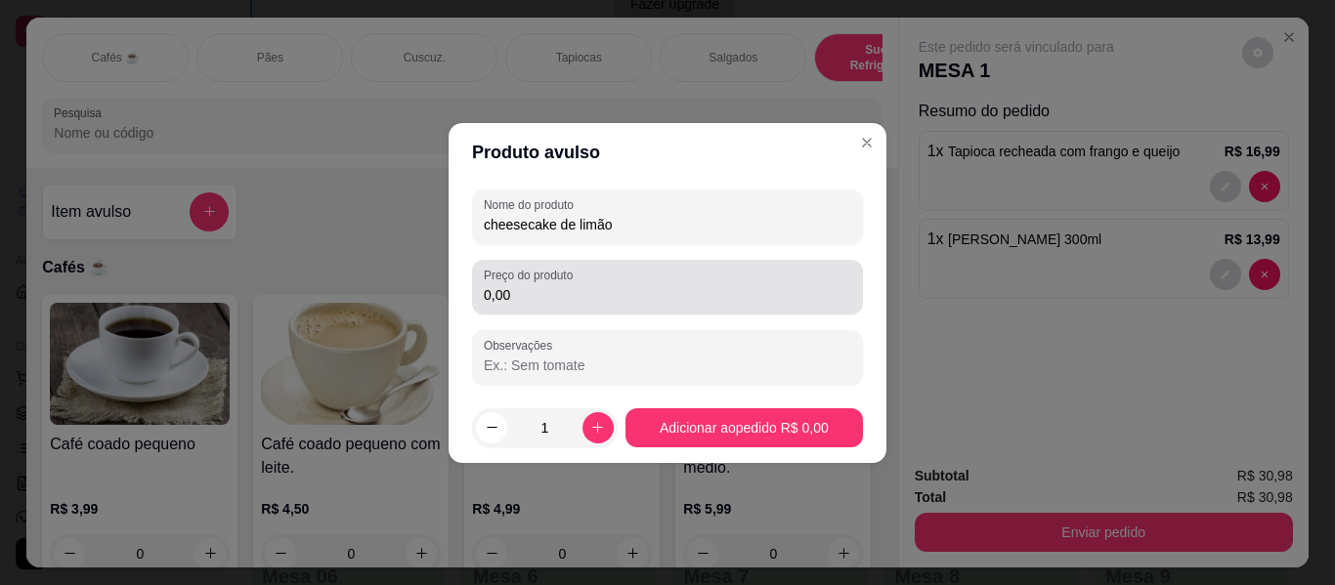
type input "cheesecake de limão"
click at [532, 299] on input "0,00" at bounding box center [667, 295] width 367 height 20
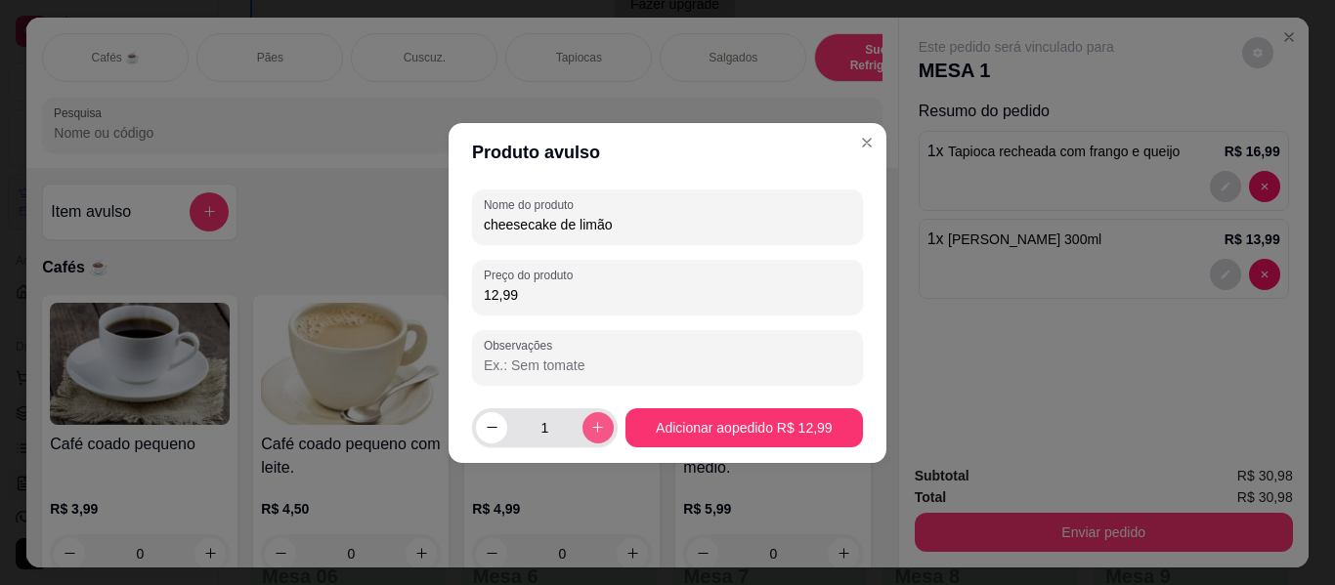
type input "12,99"
click at [582, 426] on button "increase-product-quantity" at bounding box center [597, 427] width 30 height 30
type input "2"
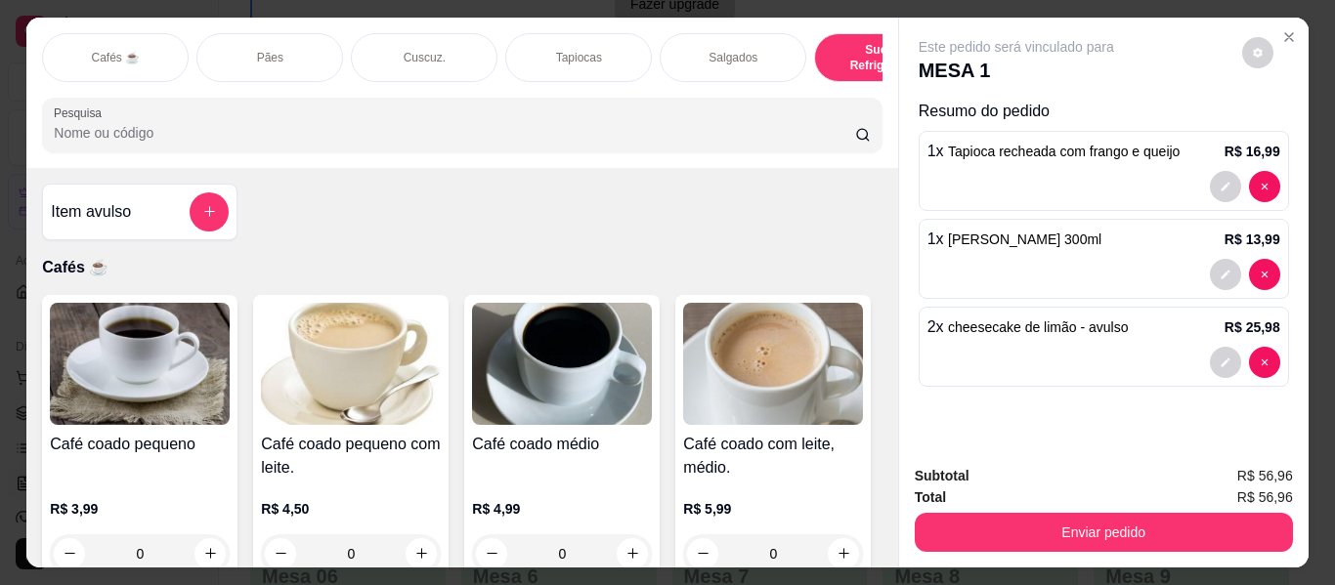
click at [0, 447] on div "Cafés ☕ Pães Cuscuz. Tapiocas Salgados Sucos e Refrigerantes Bolos e Tortas San…" at bounding box center [667, 292] width 1335 height 585
click at [1082, 194] on div at bounding box center [1103, 186] width 353 height 31
click at [210, 215] on button "add-separate-item" at bounding box center [210, 213] width 38 height 38
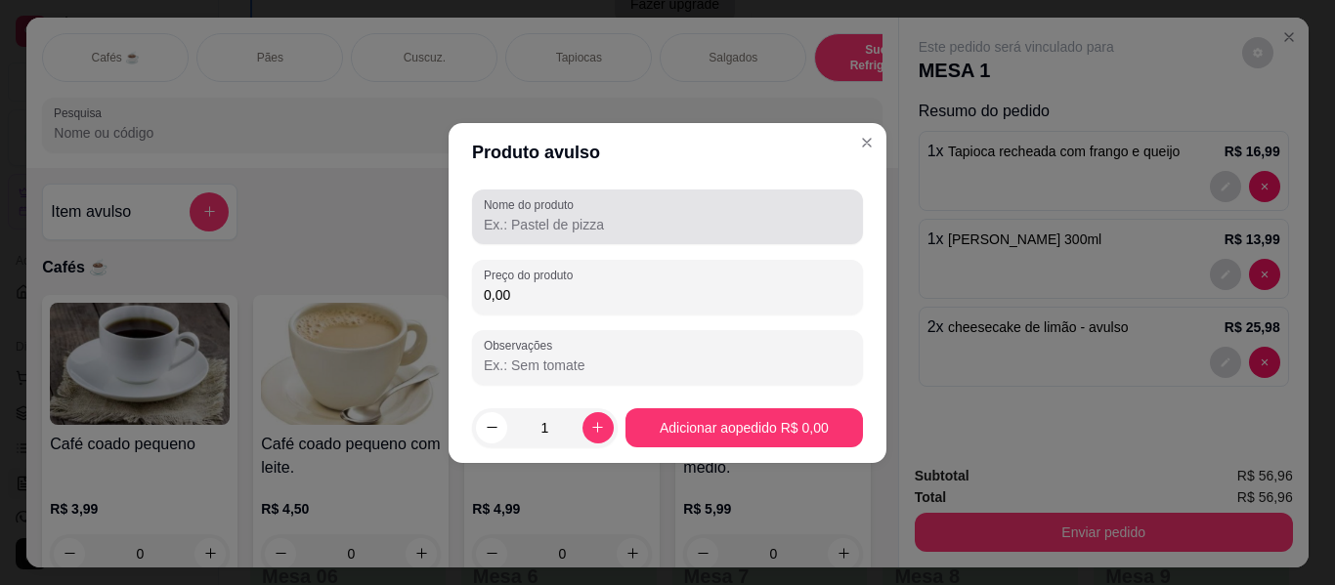
click at [511, 218] on input "Nome do produto" at bounding box center [667, 225] width 367 height 20
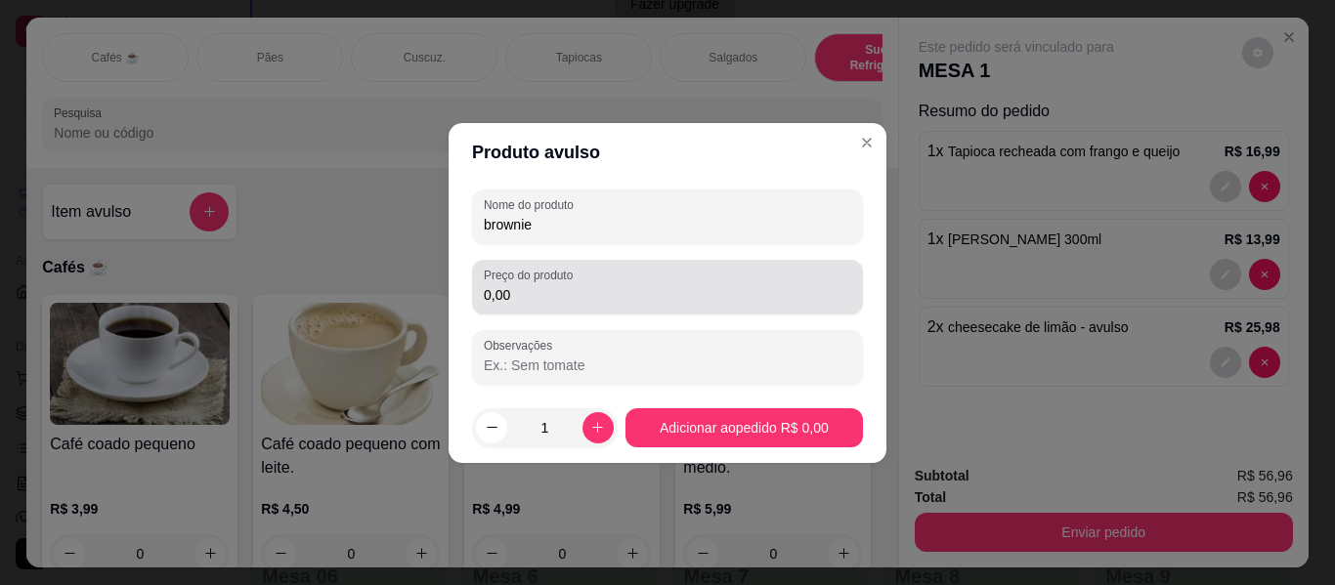
type input "brownie"
click at [547, 299] on input "0,00" at bounding box center [667, 295] width 367 height 20
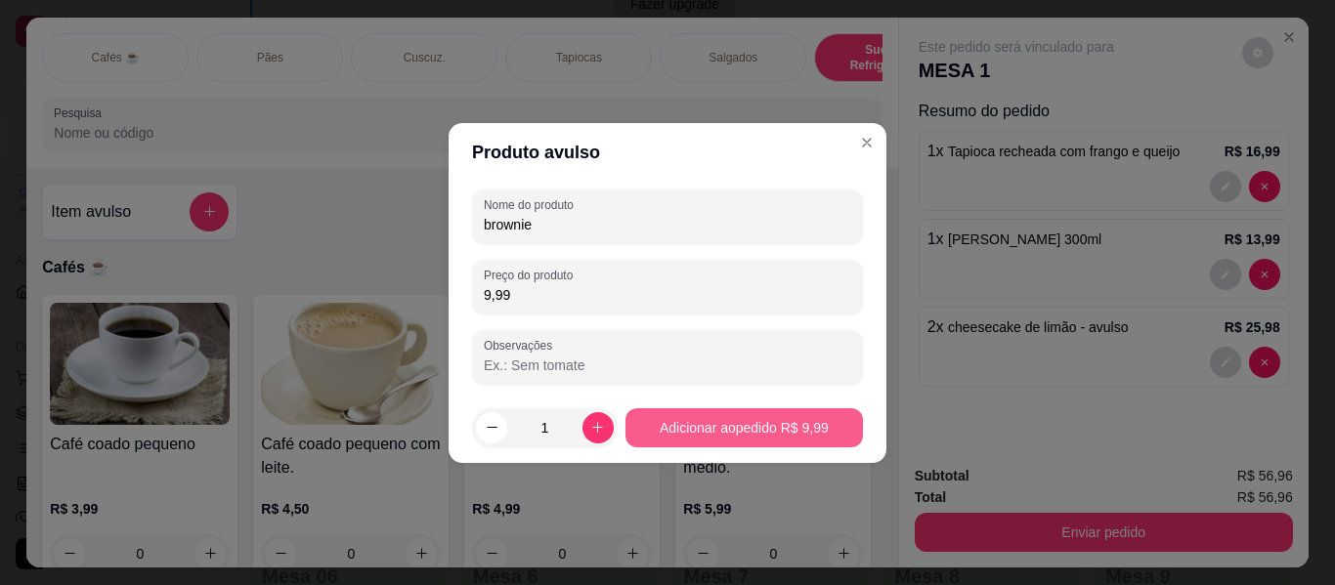
type input "9,99"
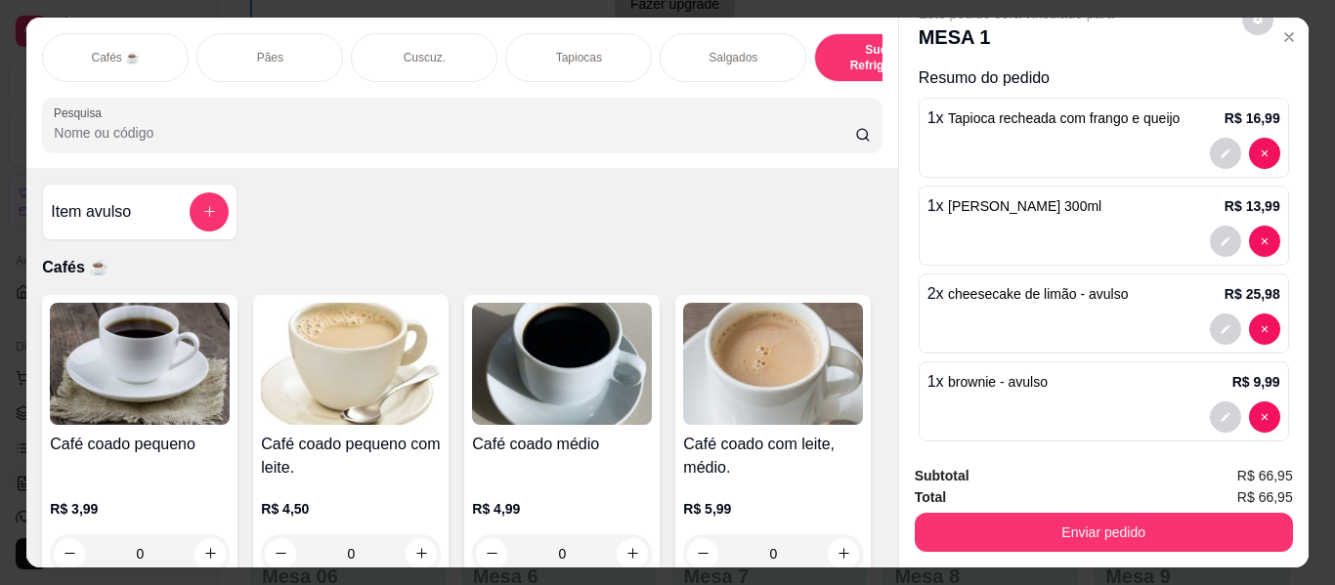
scroll to position [52, 0]
